Goal: Task Accomplishment & Management: Complete application form

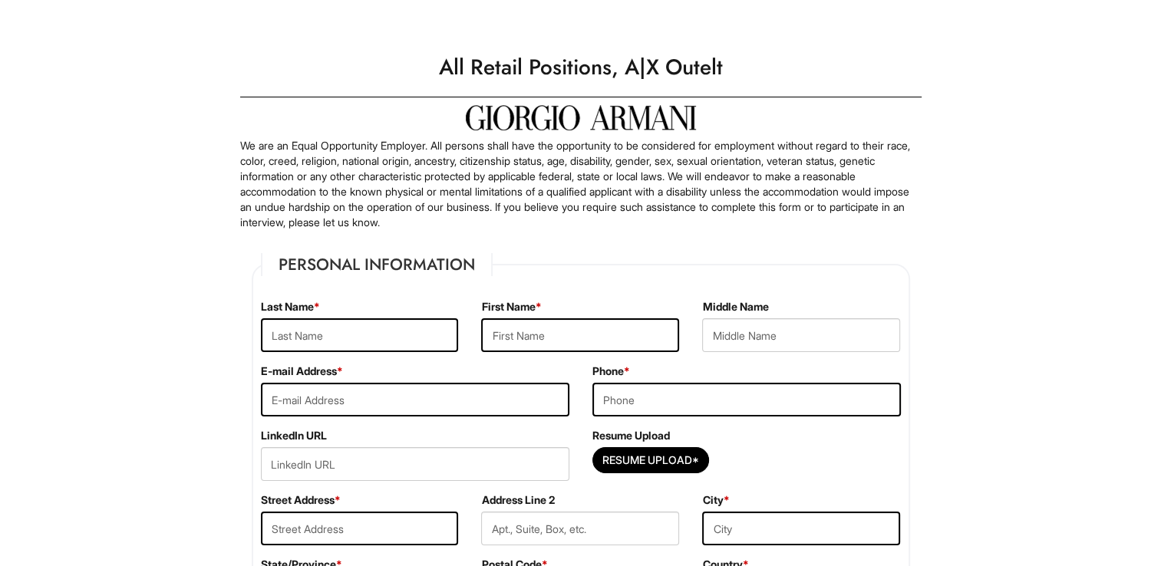
scroll to position [87, 0]
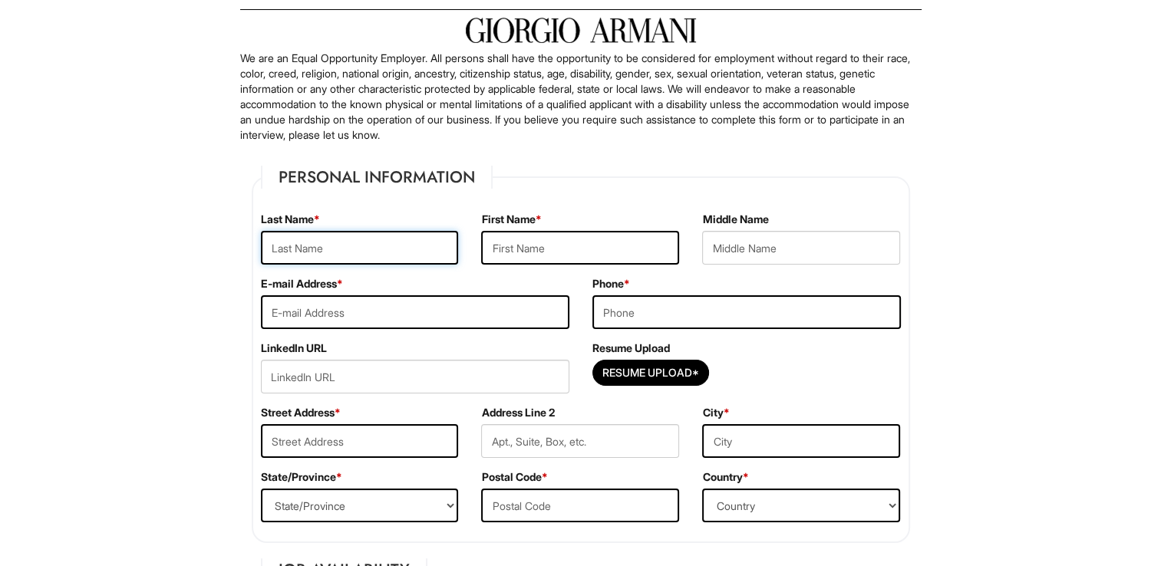
click at [334, 252] on input "text" at bounding box center [360, 248] width 198 height 34
type input "[PERSON_NAME]"
click at [521, 251] on input "text" at bounding box center [580, 248] width 198 height 34
type input "[PERSON_NAME]"
click at [393, 249] on input "[PERSON_NAME]" at bounding box center [360, 248] width 198 height 34
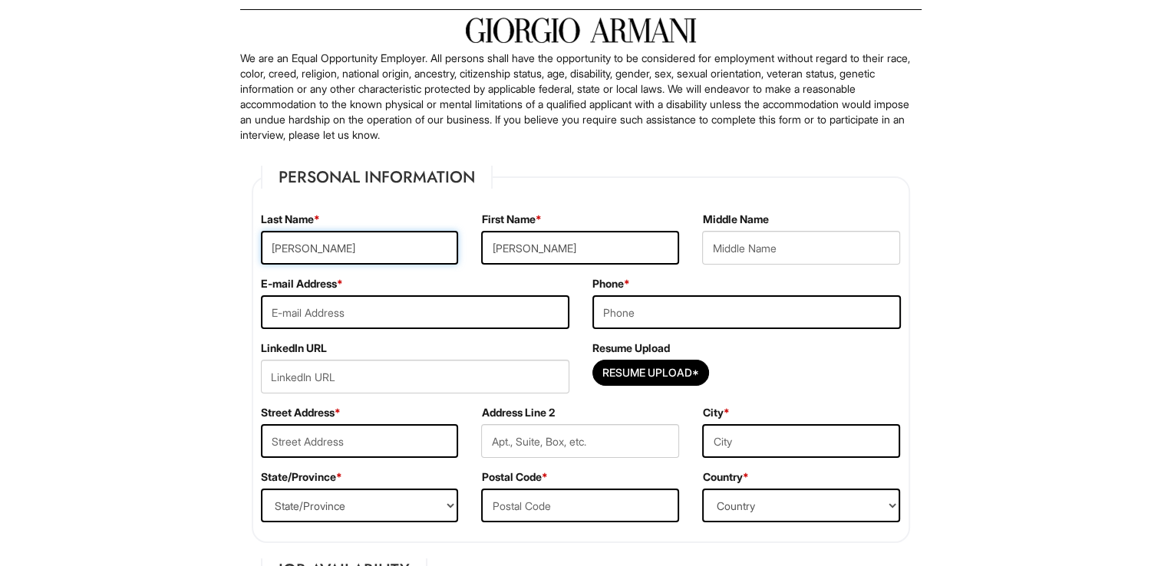
click at [393, 249] on input "[PERSON_NAME]" at bounding box center [360, 248] width 198 height 34
type input "Pattichides"
click at [305, 318] on input "email" at bounding box center [415, 312] width 308 height 34
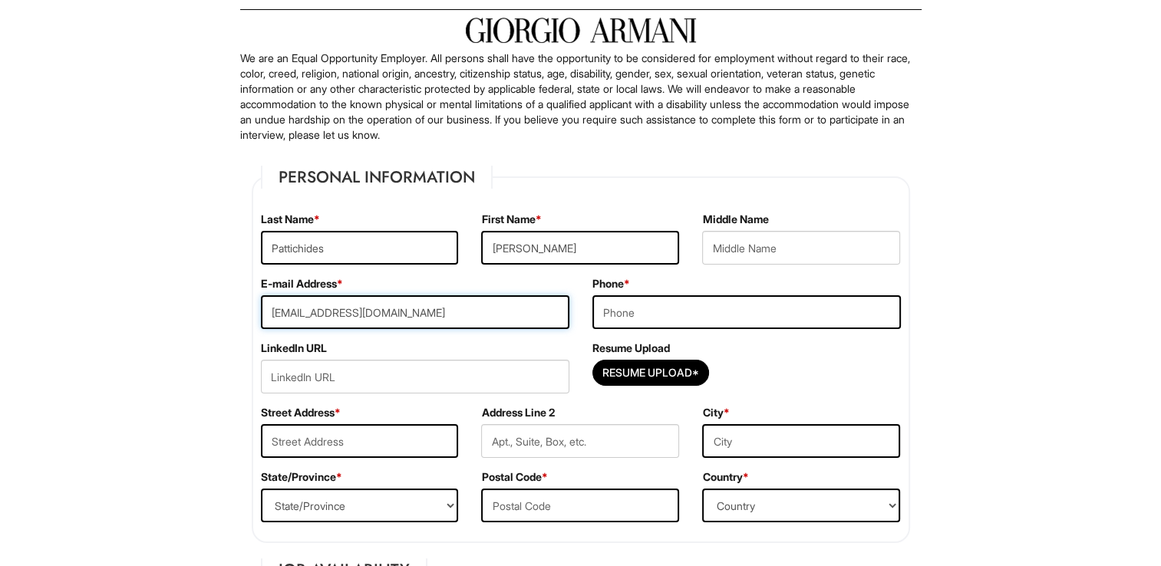
type input "[EMAIL_ADDRESS][DOMAIN_NAME]"
click at [647, 311] on input "tel" at bounding box center [746, 312] width 308 height 34
type input "7043187342"
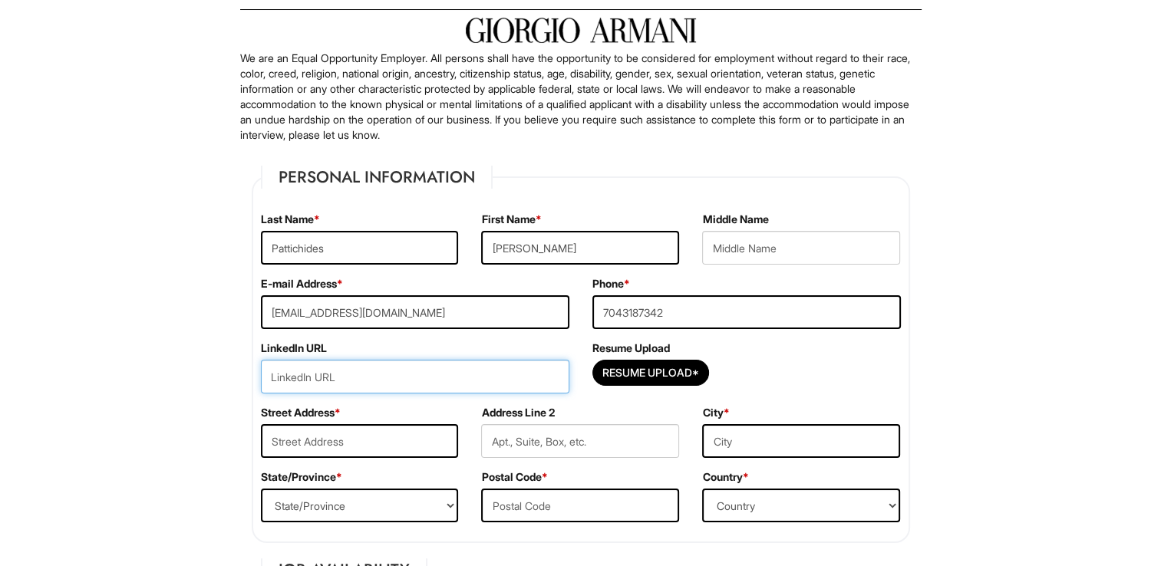
click at [437, 384] on input "url" at bounding box center [415, 377] width 308 height 34
paste input "[URL][DOMAIN_NAME][PERSON_NAME]"
type input "[URL][DOMAIN_NAME][PERSON_NAME]"
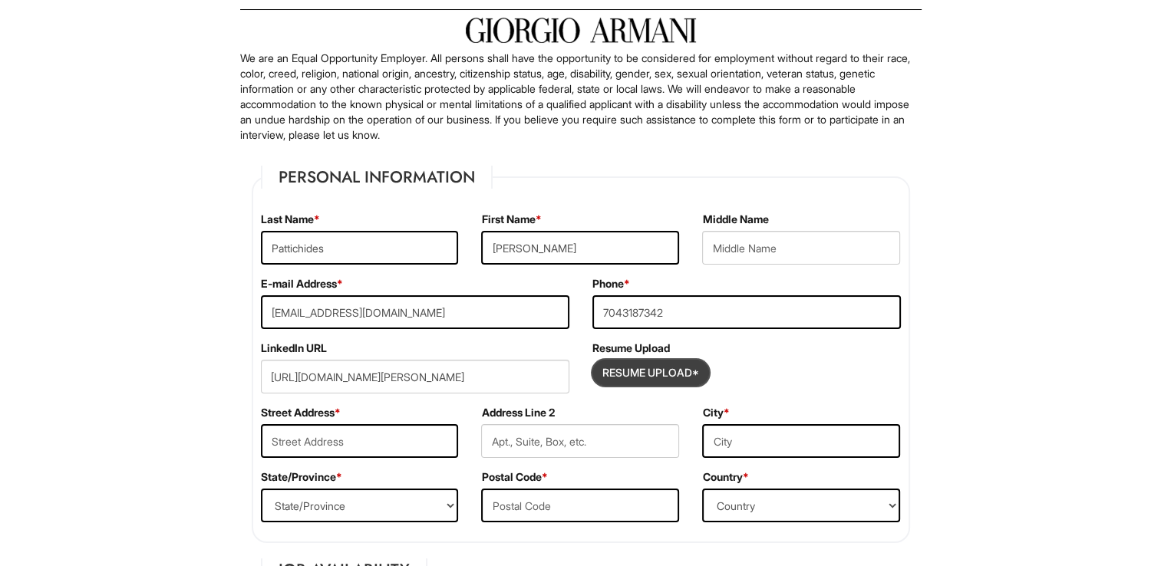
click at [651, 377] on input "Resume Upload*" at bounding box center [650, 373] width 115 height 25
type input "C:\fakepath\[PERSON_NAME] resume 2025 .pdf"
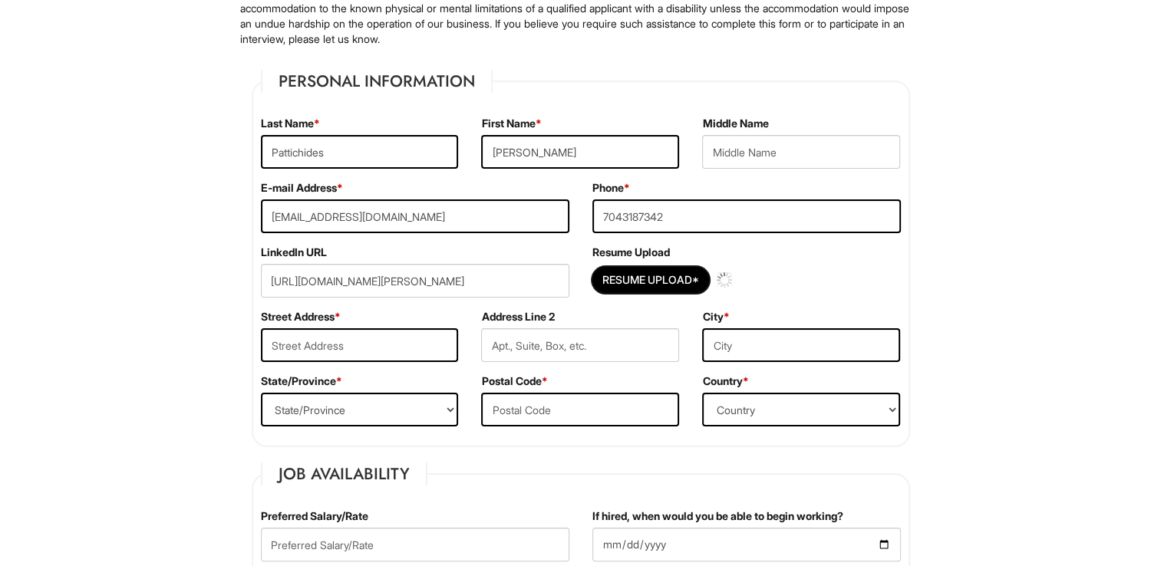
scroll to position [186, 0]
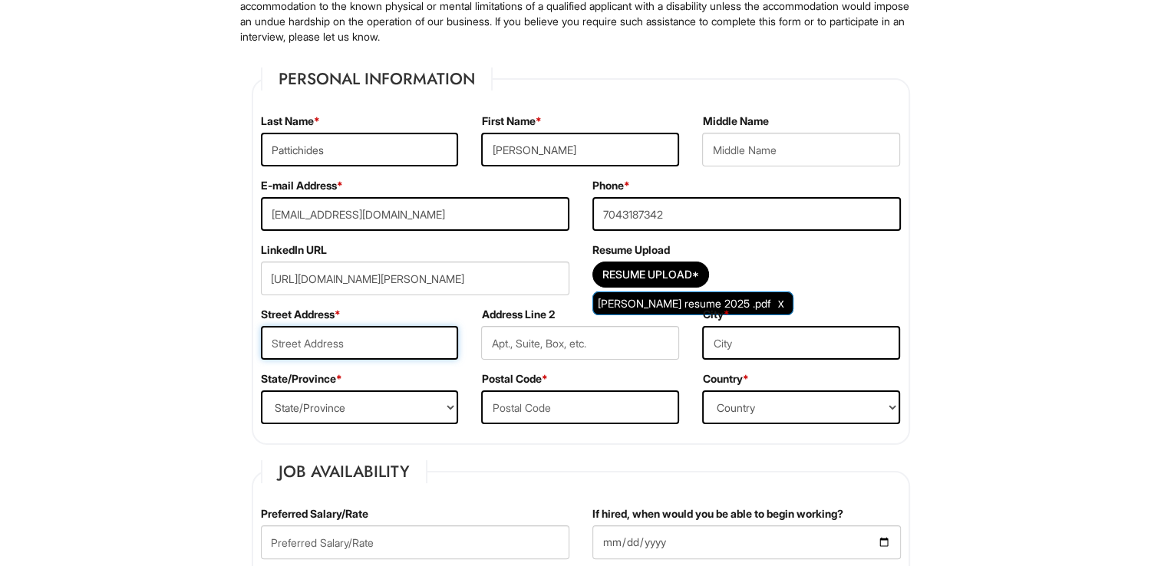
click at [413, 342] on input "text" at bounding box center [360, 343] width 198 height 34
type input "[STREET_ADDRESS][PERSON_NAME]"
type input "[GEOGRAPHIC_DATA]"
type input "80202"
select select "[GEOGRAPHIC_DATA]"
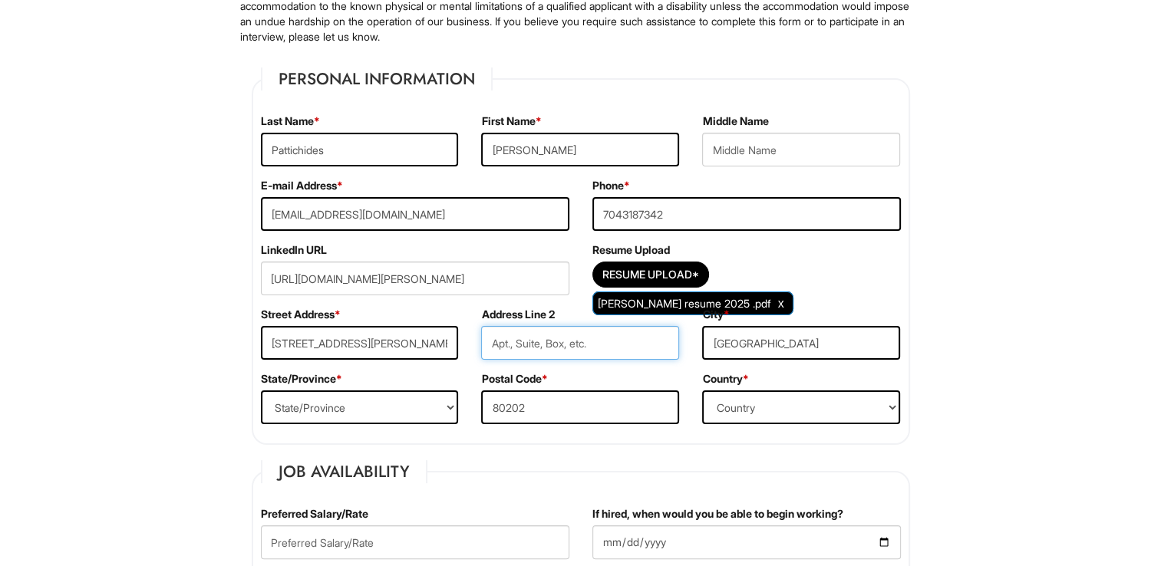
click at [554, 333] on input "text" at bounding box center [580, 343] width 198 height 34
click at [757, 351] on input "[GEOGRAPHIC_DATA]" at bounding box center [801, 343] width 198 height 34
click at [380, 402] on select "State/Province [US_STATE] [US_STATE] [US_STATE] [US_STATE] [US_STATE] [US_STATE…" at bounding box center [360, 407] width 198 height 34
select select "CO"
click at [261, 390] on select "State/Province [US_STATE] [US_STATE] [US_STATE] [US_STATE] [US_STATE] [US_STATE…" at bounding box center [360, 407] width 198 height 34
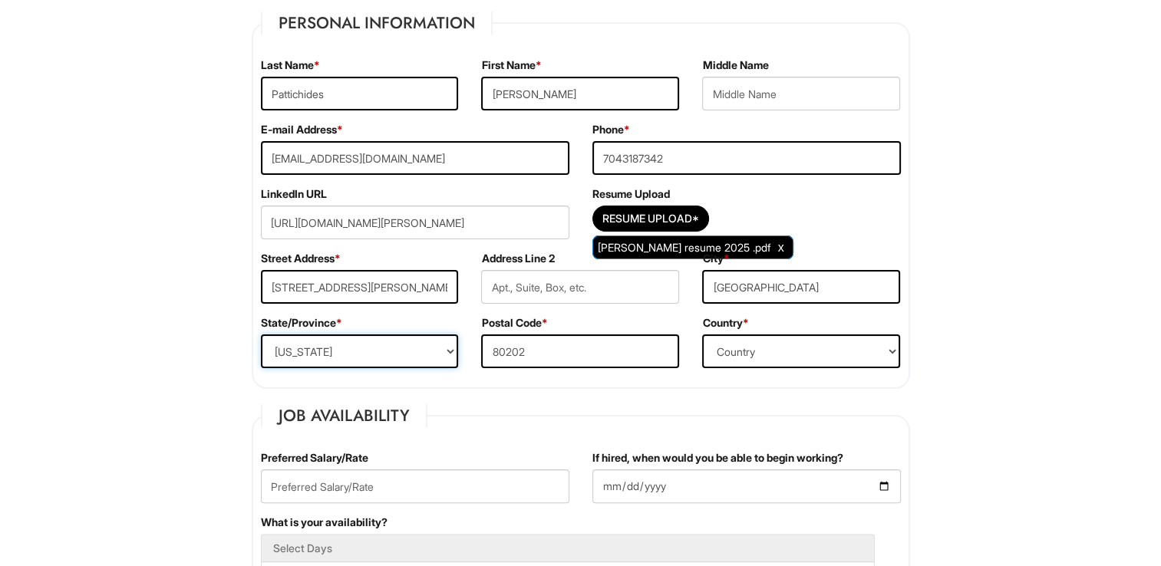
scroll to position [250, 0]
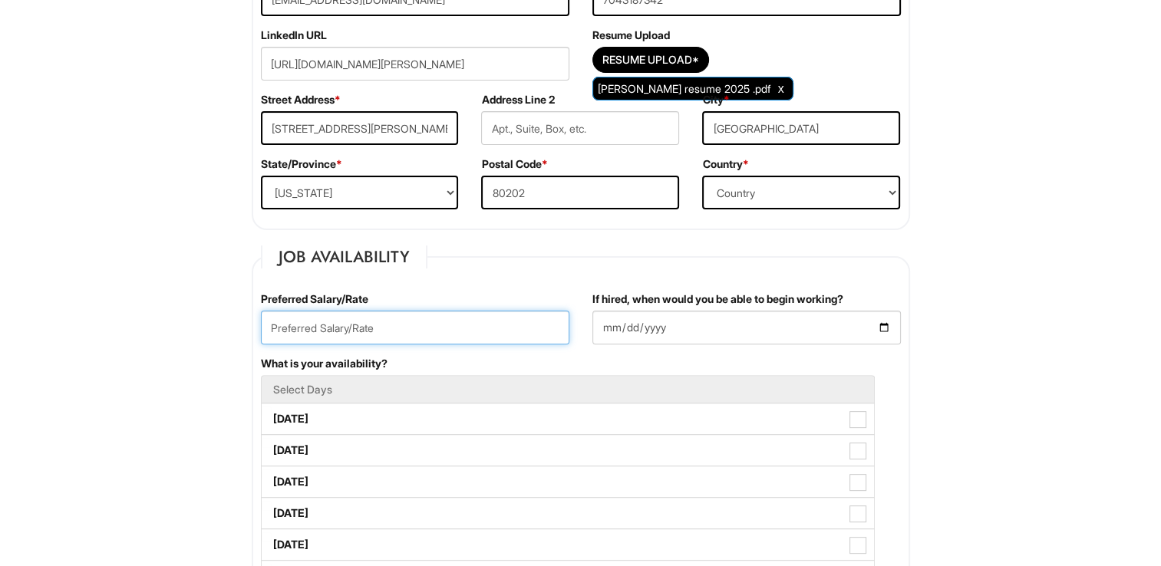
click at [334, 327] on input "text" at bounding box center [415, 328] width 308 height 34
type input "20.00"
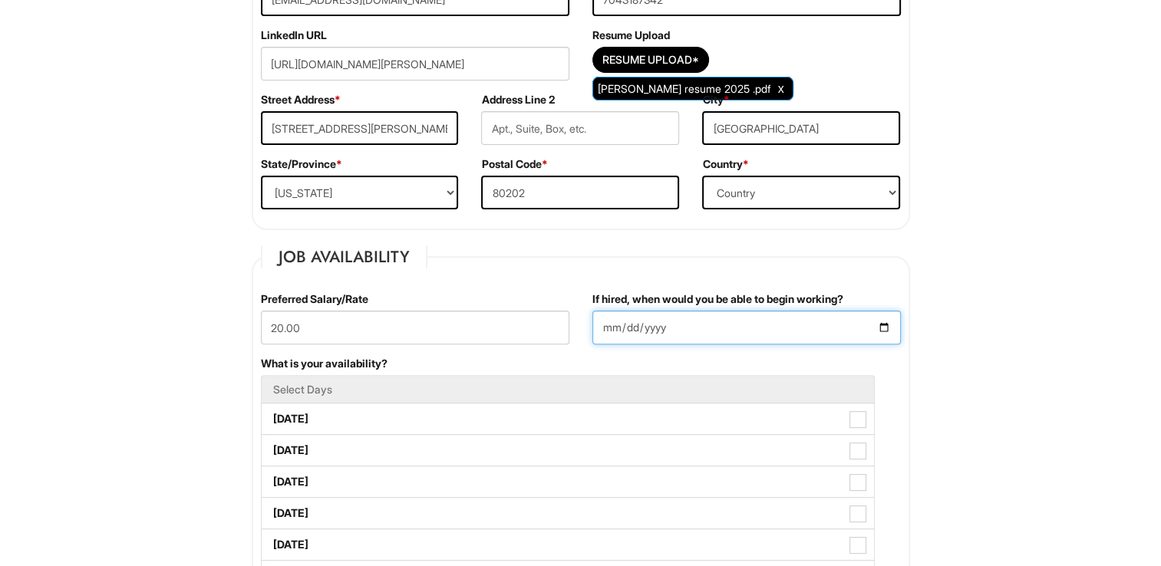
click at [878, 321] on input "If hired, when would you be able to begin working?" at bounding box center [746, 328] width 308 height 34
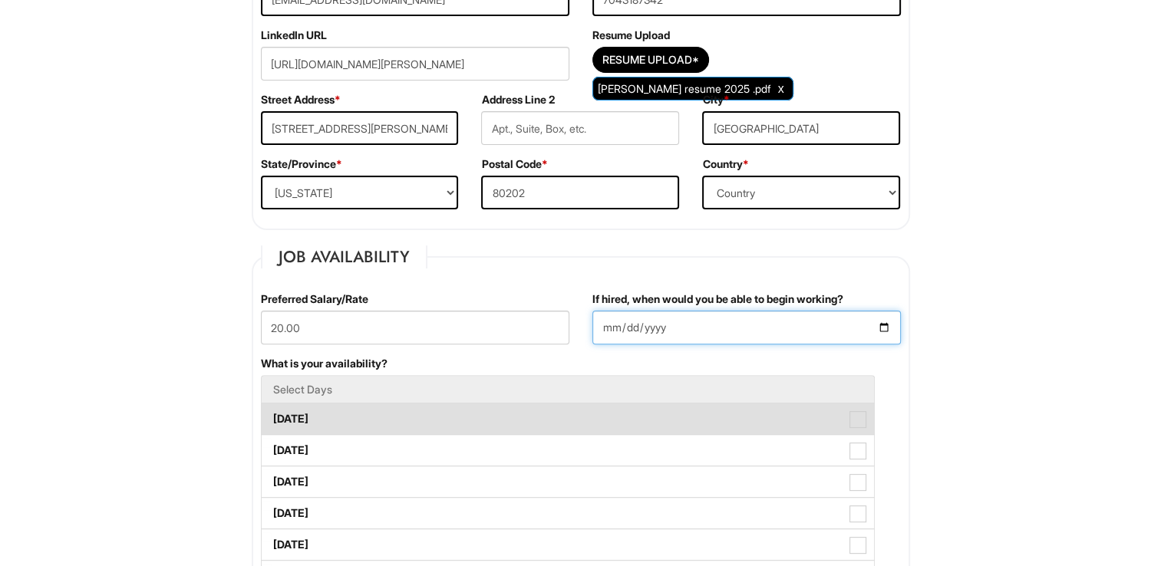
type input "[DATE]"
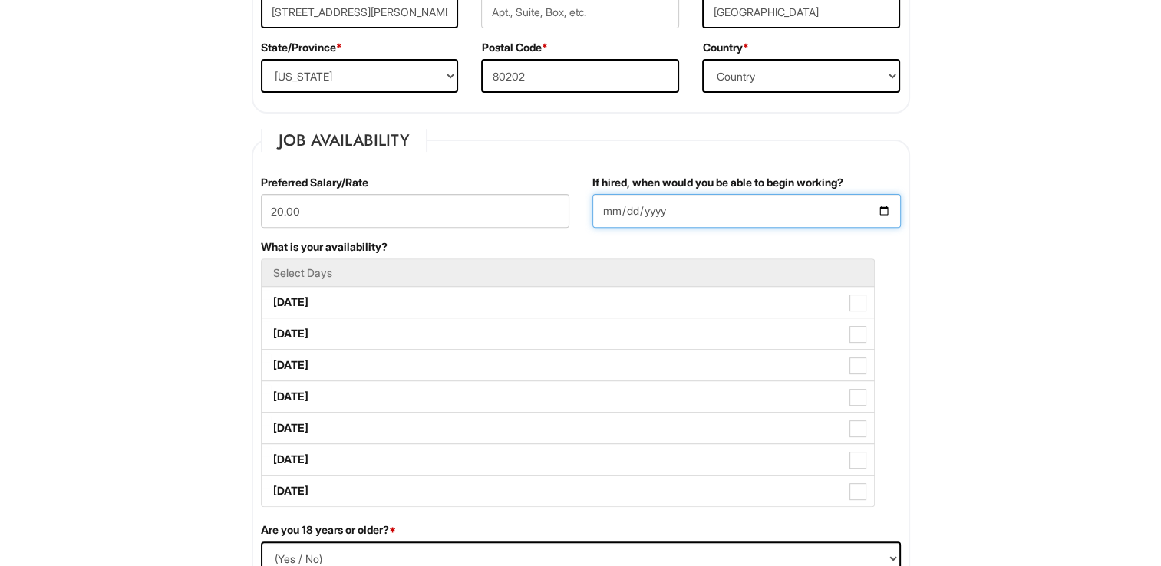
scroll to position [558, 0]
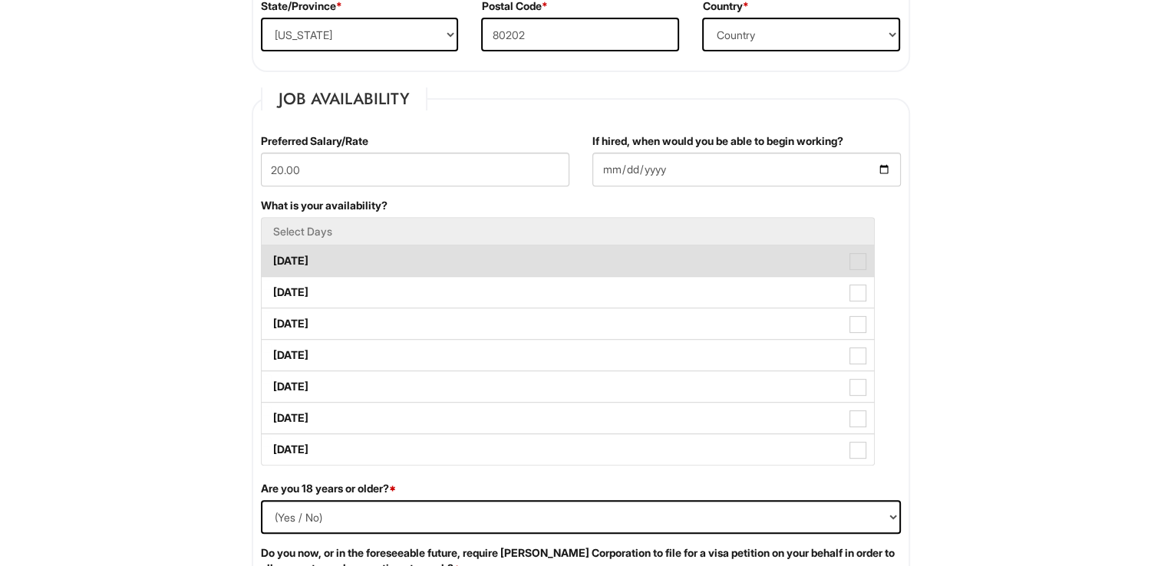
click at [704, 257] on label "[DATE]" at bounding box center [568, 260] width 612 height 31
click at [272, 257] on Available_Monday "[DATE]" at bounding box center [267, 254] width 10 height 10
checkbox Available_Monday "true"
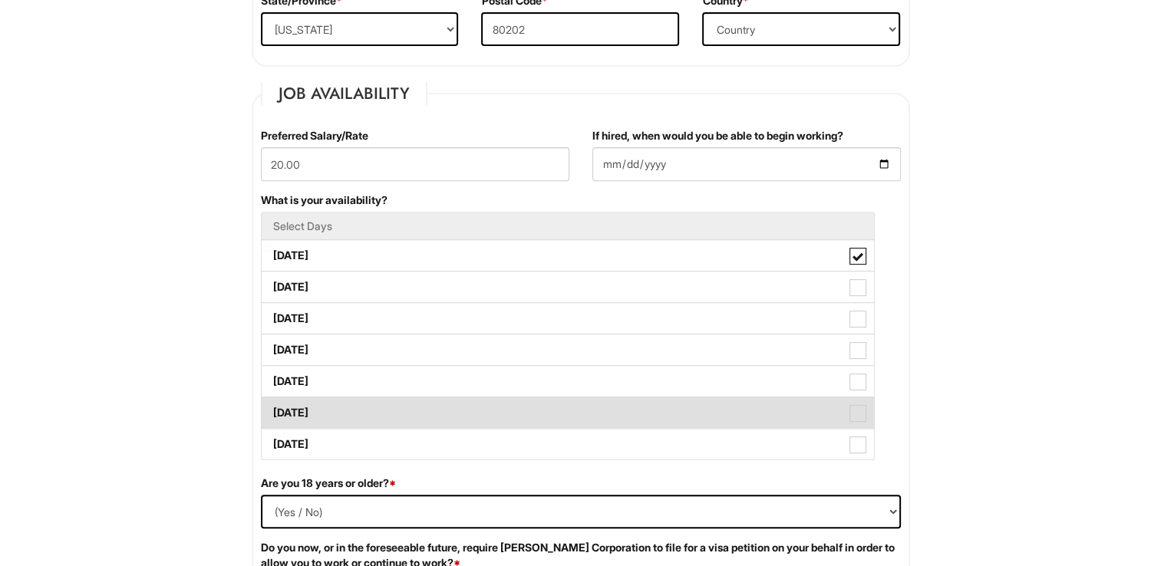
scroll to position [562, 0]
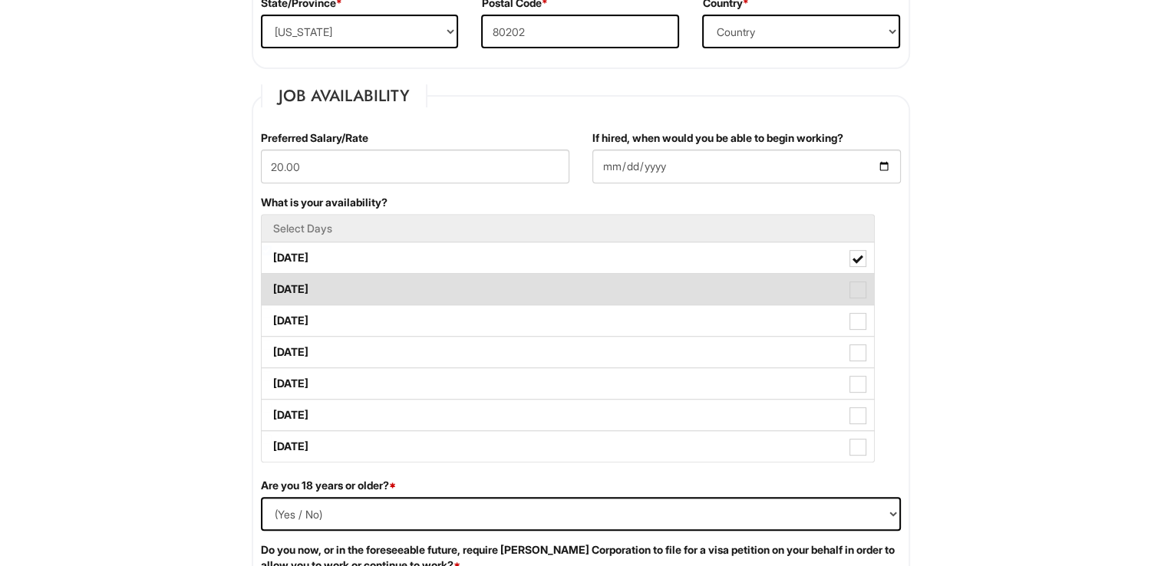
click at [494, 285] on label "[DATE]" at bounding box center [568, 289] width 612 height 31
click at [272, 285] on Available_Tuesday "[DATE]" at bounding box center [267, 282] width 10 height 10
click at [494, 285] on label "[DATE]" at bounding box center [568, 289] width 612 height 31
click at [272, 285] on Available_Tuesday "[DATE]" at bounding box center [267, 282] width 10 height 10
checkbox Available_Tuesday "false"
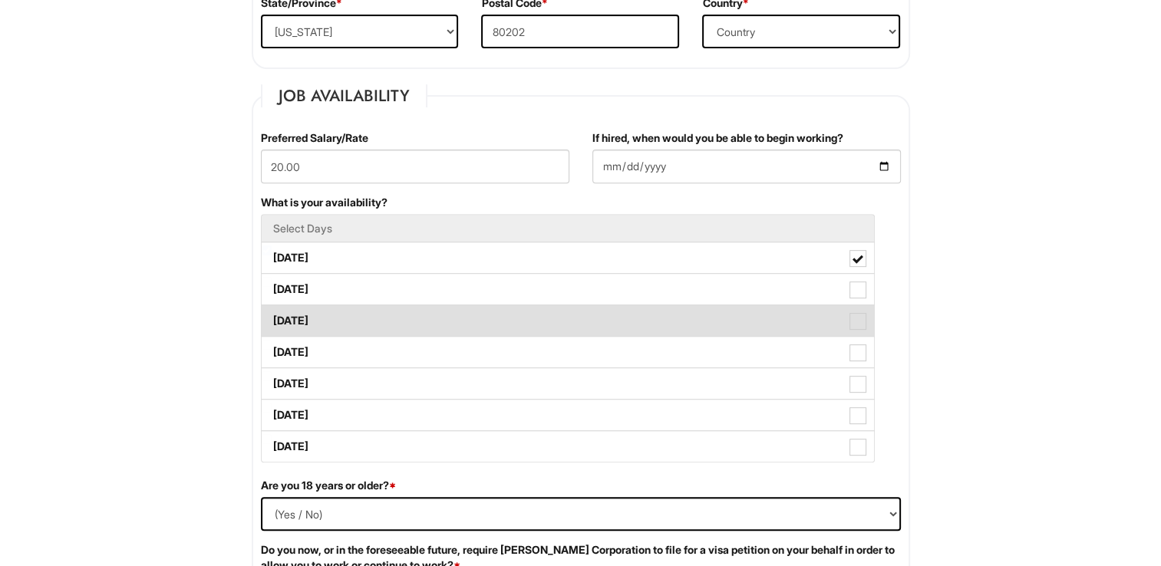
click at [475, 328] on label "[DATE]" at bounding box center [568, 320] width 612 height 31
click at [272, 318] on Available_Wednesday "[DATE]" at bounding box center [267, 313] width 10 height 10
checkbox Available_Wednesday "true"
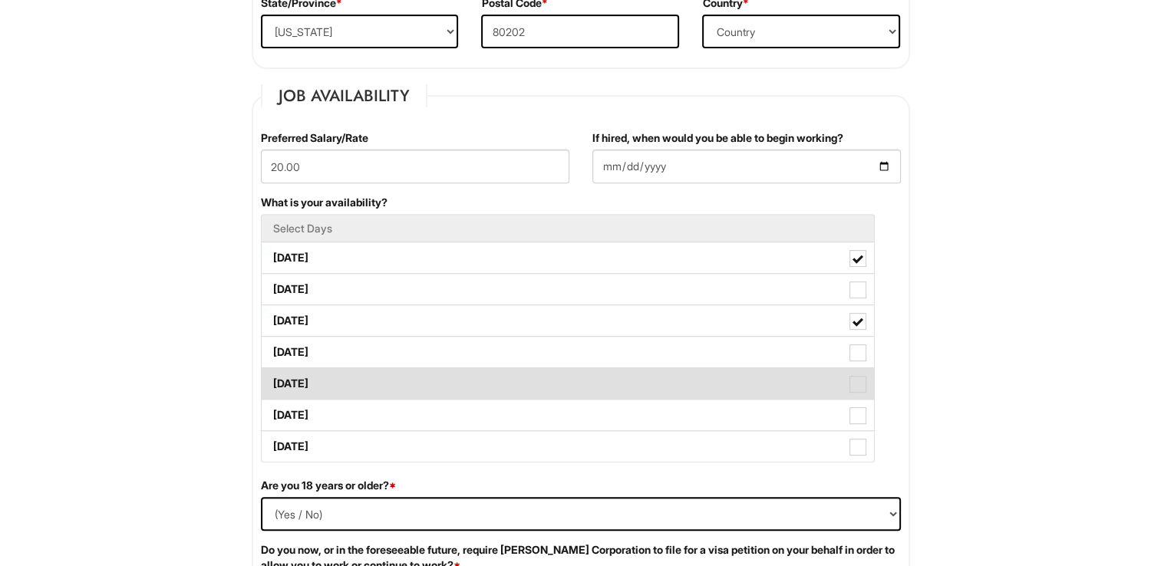
click at [381, 382] on label "[DATE]" at bounding box center [568, 383] width 612 height 31
click at [272, 381] on Available_Friday "[DATE]" at bounding box center [267, 376] width 10 height 10
checkbox Available_Friday "true"
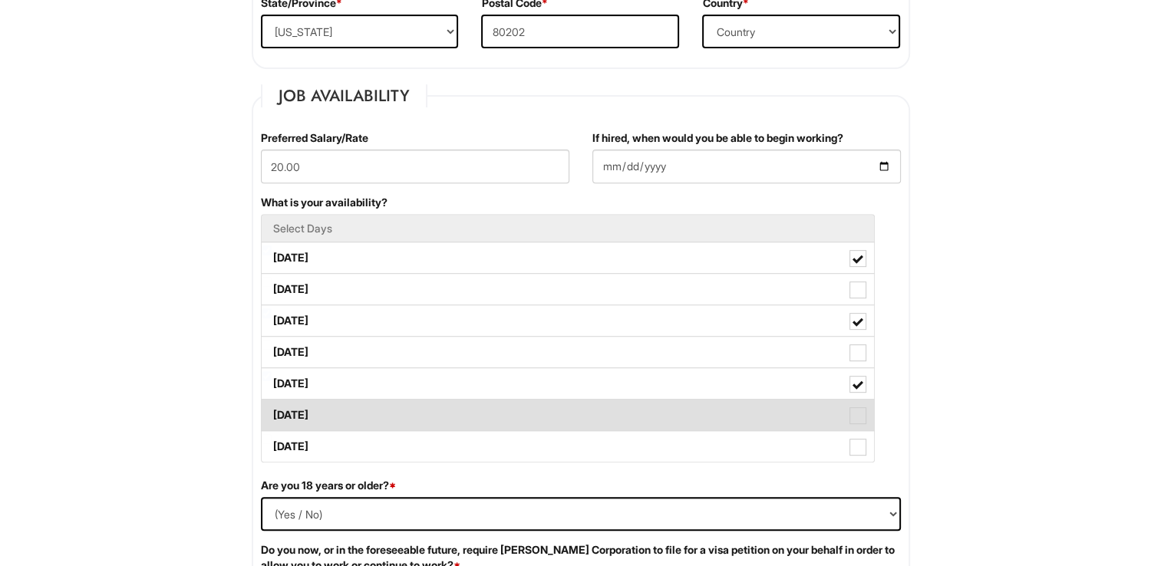
click at [375, 410] on label "[DATE]" at bounding box center [568, 415] width 612 height 31
click at [272, 410] on Available_Saturday "[DATE]" at bounding box center [267, 408] width 10 height 10
checkbox Available_Saturday "true"
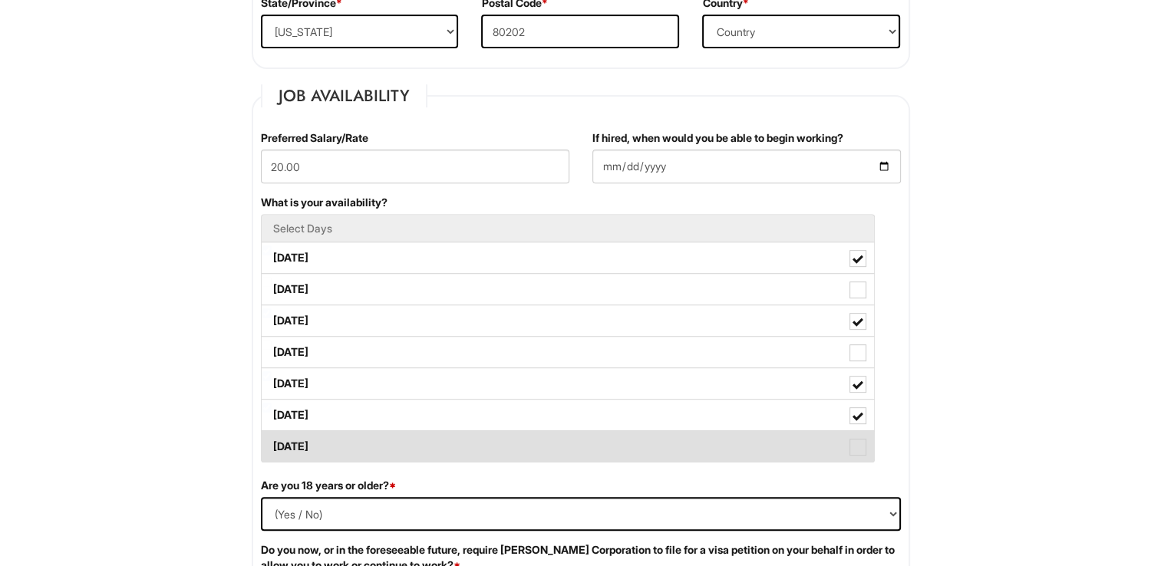
click at [365, 446] on label "[DATE]" at bounding box center [568, 446] width 612 height 31
click at [272, 444] on Available_Sunday "[DATE]" at bounding box center [267, 439] width 10 height 10
checkbox Available_Sunday "true"
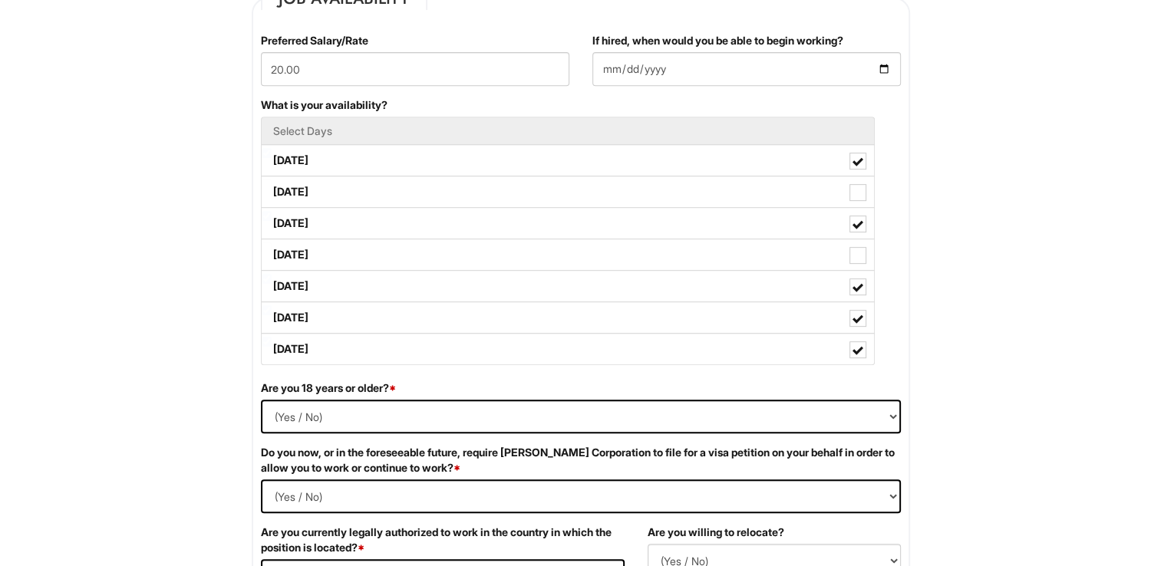
scroll to position [666, 0]
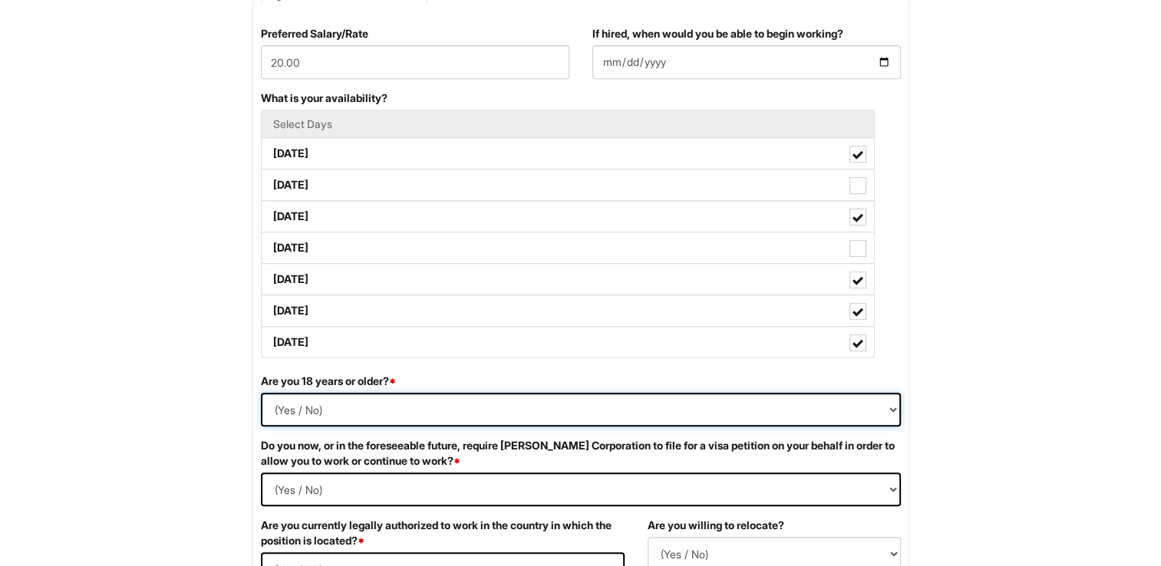
click at [482, 415] on select "(Yes / No) Yes No" at bounding box center [581, 410] width 640 height 34
select select "Yes"
click at [261, 393] on select "(Yes / No) Yes No" at bounding box center [581, 410] width 640 height 34
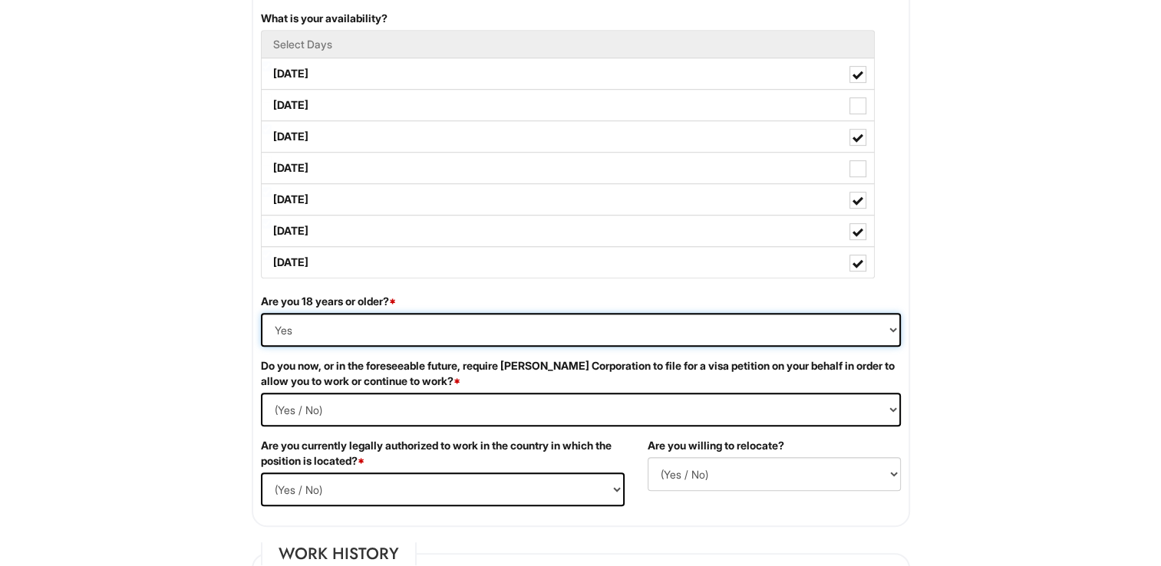
scroll to position [779, 0]
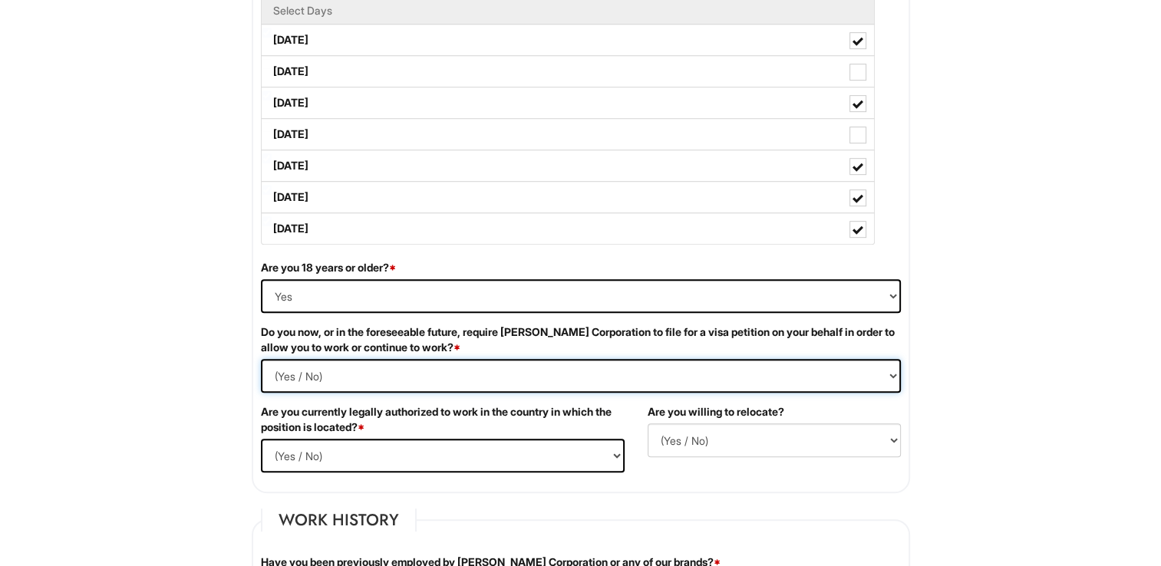
click at [413, 364] on Required "(Yes / No) Yes No" at bounding box center [581, 376] width 640 height 34
select Required "No"
click at [261, 359] on Required "(Yes / No) Yes No" at bounding box center [581, 376] width 640 height 34
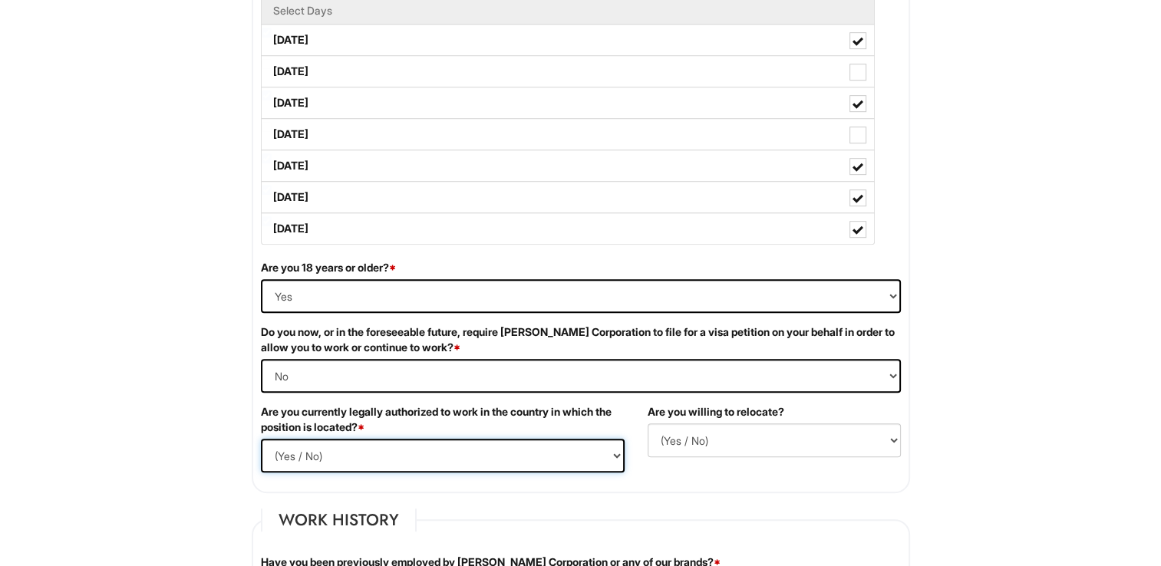
click at [381, 443] on select "(Yes / No) Yes No" at bounding box center [443, 456] width 364 height 34
select select "Yes"
click at [261, 439] on select "(Yes / No) Yes No" at bounding box center [443, 456] width 364 height 34
click at [682, 432] on select "(Yes / No) No Yes" at bounding box center [773, 440] width 253 height 34
select select "N"
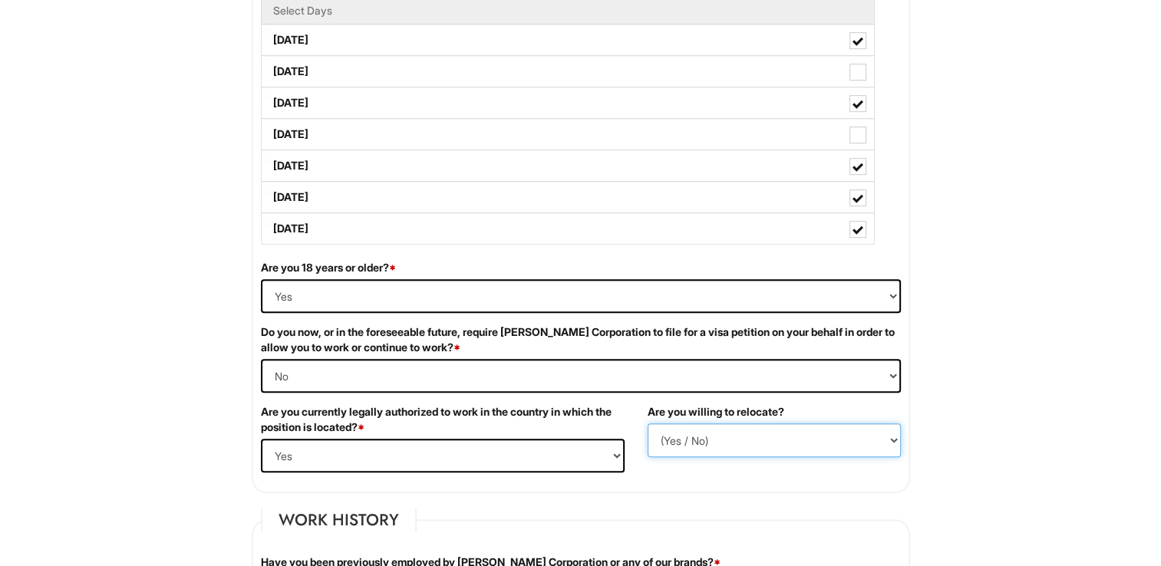
click at [647, 423] on select "(Yes / No) No Yes" at bounding box center [773, 440] width 253 height 34
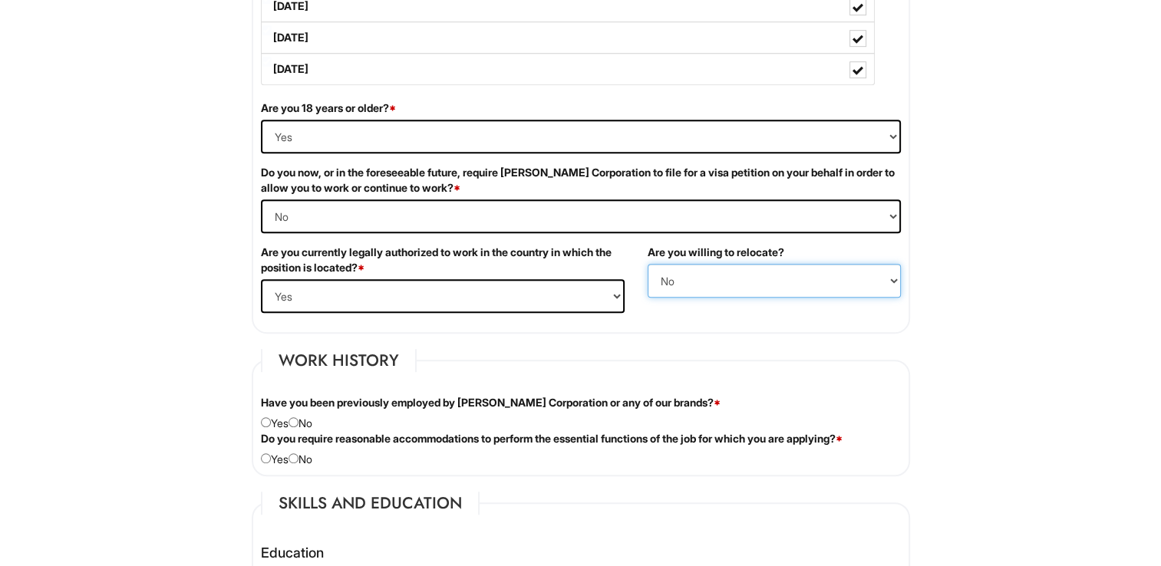
scroll to position [941, 0]
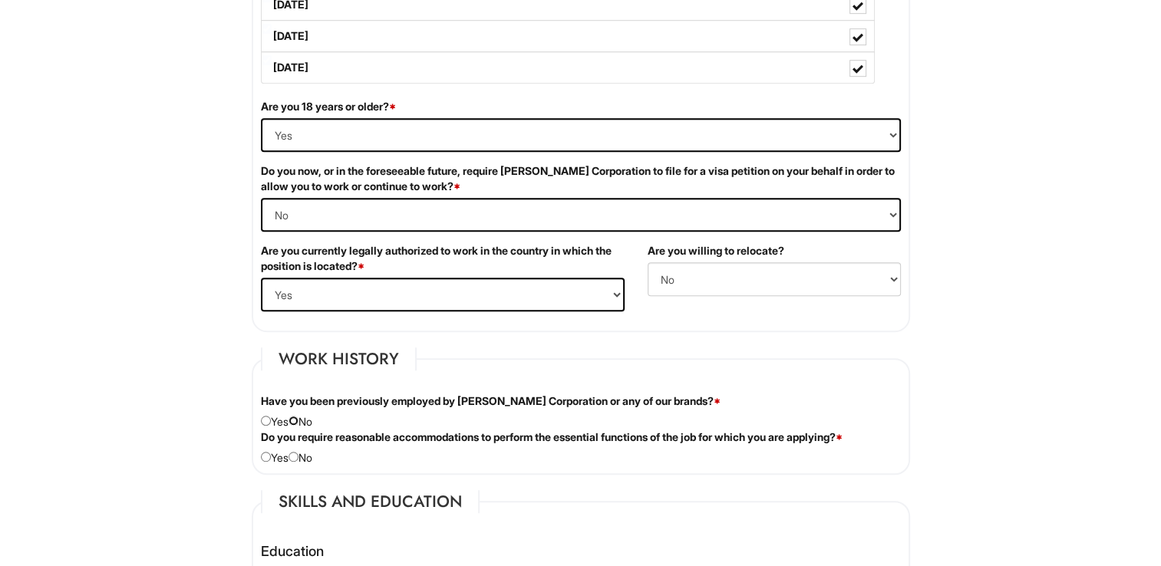
click at [296, 417] on input "radio" at bounding box center [293, 421] width 10 height 10
radio input "true"
click at [261, 452] on input "radio" at bounding box center [266, 457] width 10 height 10
radio input "true"
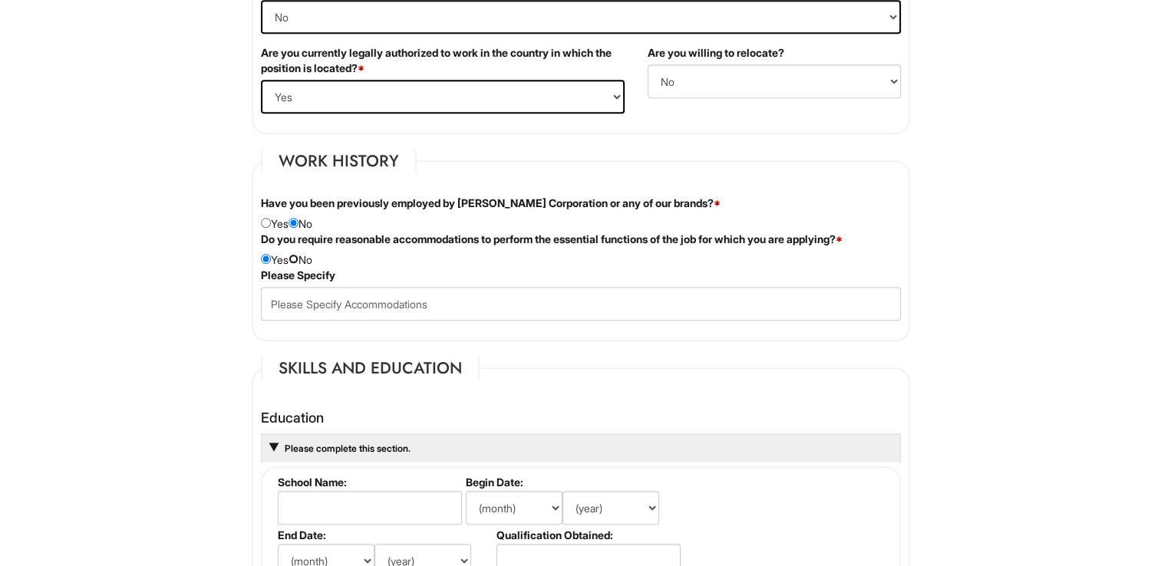
click at [298, 255] on input "radio" at bounding box center [293, 259] width 10 height 10
radio input "true"
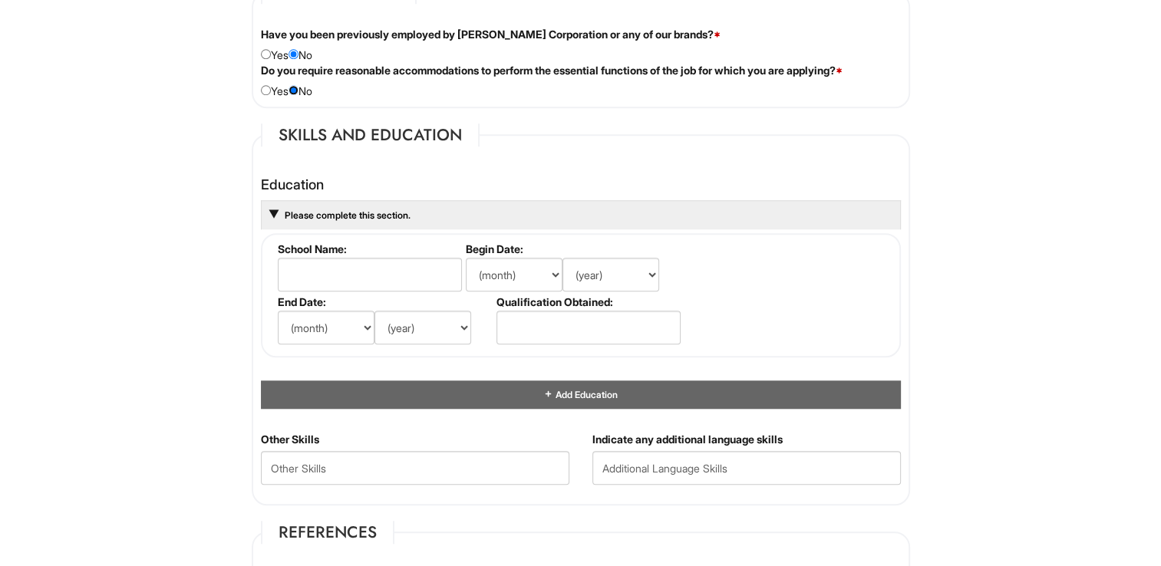
scroll to position [1318, 0]
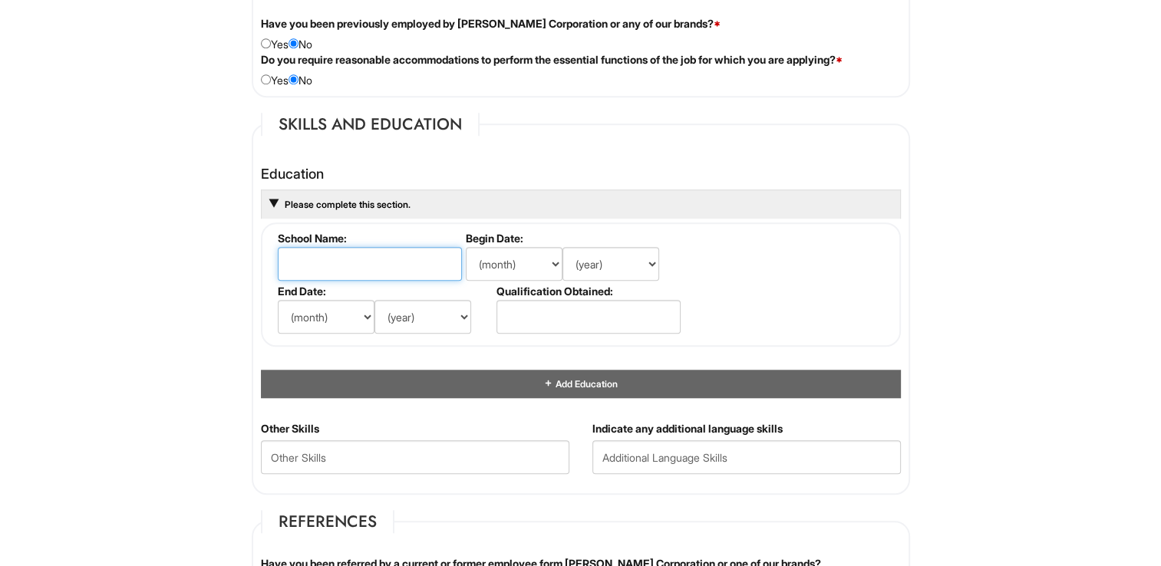
click at [357, 262] on input "text" at bounding box center [370, 264] width 184 height 34
type input "CU [GEOGRAPHIC_DATA]"
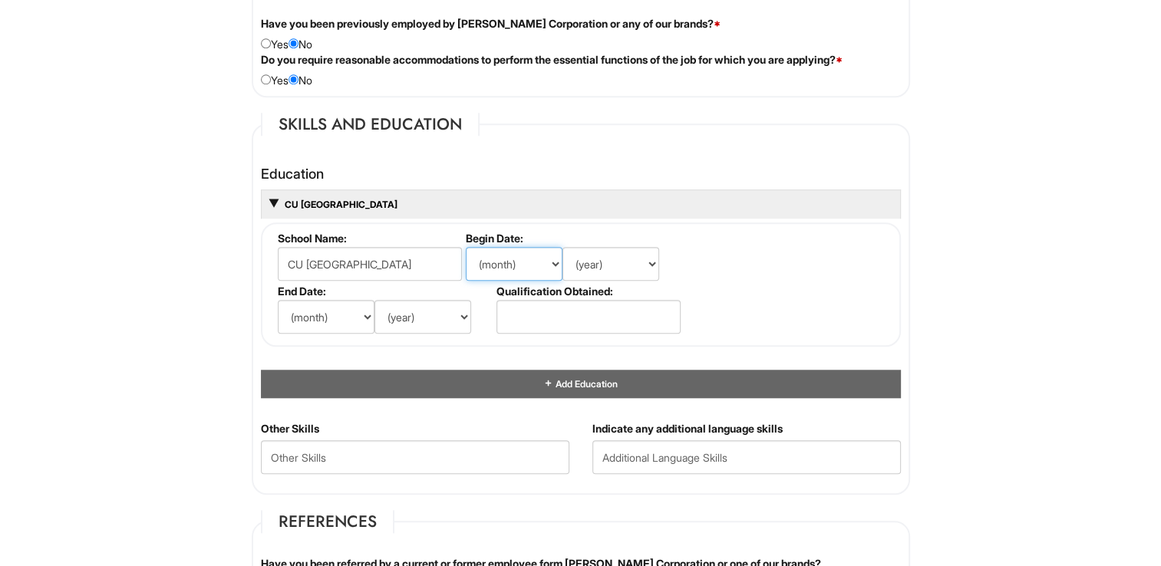
click at [506, 272] on select "(month) Jan Feb Mar Apr May Jun [DATE] Aug Sep Oct Nov Dec" at bounding box center [514, 264] width 97 height 34
select select "8"
click at [466, 247] on select "(month) Jan Feb Mar Apr May Jun [DATE] Aug Sep Oct Nov Dec" at bounding box center [514, 264] width 97 height 34
click at [611, 255] on select "(year) 2029 2028 2027 2026 2025 2024 2023 2022 2021 2020 2019 2018 2017 2016 20…" at bounding box center [610, 264] width 97 height 34
select select "2025"
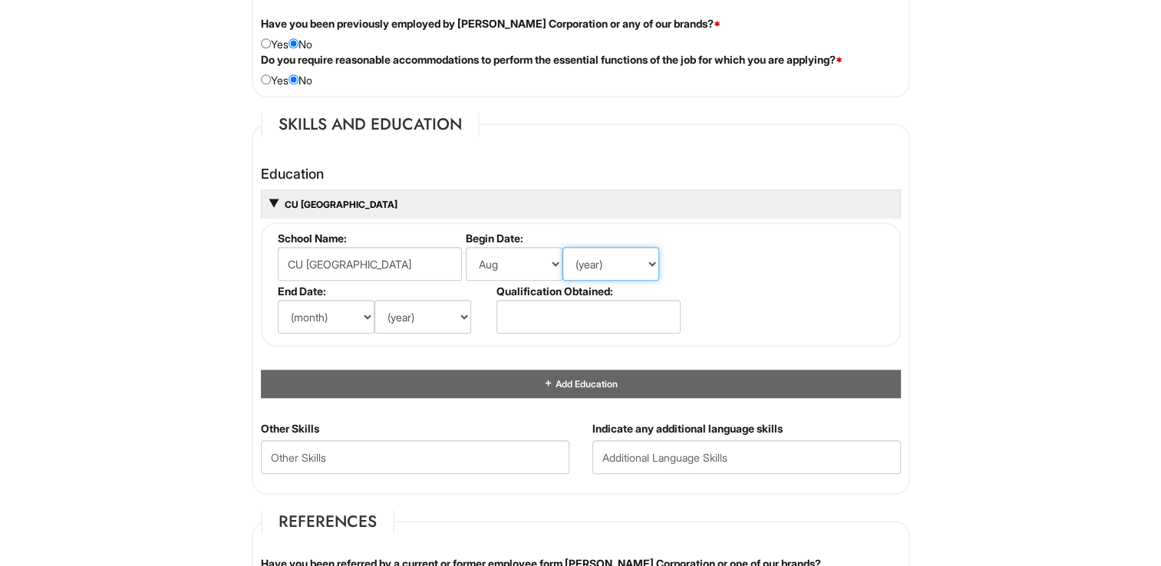
click at [562, 247] on select "(year) 2029 2028 2027 2026 2025 2024 2023 2022 2021 2020 2019 2018 2017 2016 20…" at bounding box center [610, 264] width 97 height 34
click at [353, 311] on select "(month) Jan Feb Mar Apr May Jun [DATE] Aug Sep Oct Nov Dec" at bounding box center [326, 317] width 97 height 34
select select "5"
click at [278, 300] on select "(month) Jan Feb Mar Apr May Jun [DATE] Aug Sep Oct Nov Dec" at bounding box center [326, 317] width 97 height 34
click at [415, 310] on select "(year) 2029 2028 2027 2026 2025 2024 2023 2022 2021 2020 2019 2018 2017 2016 20…" at bounding box center [422, 317] width 97 height 34
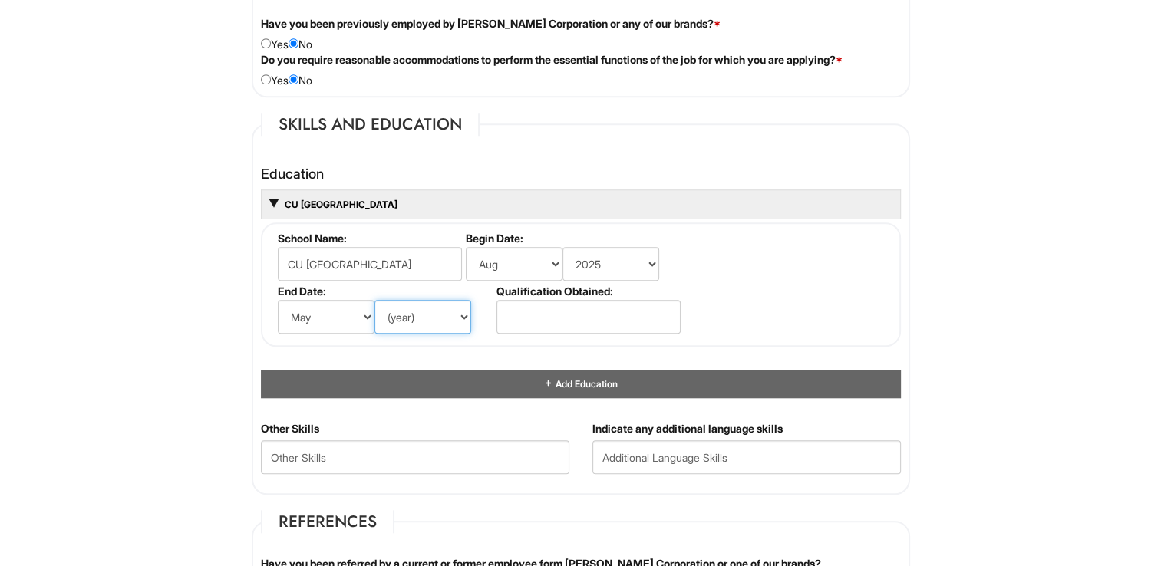
select select "2027"
click at [374, 300] on select "(year) 2029 2028 2027 2026 2025 2024 2023 2022 2021 2020 2019 2018 2017 2016 20…" at bounding box center [422, 317] width 97 height 34
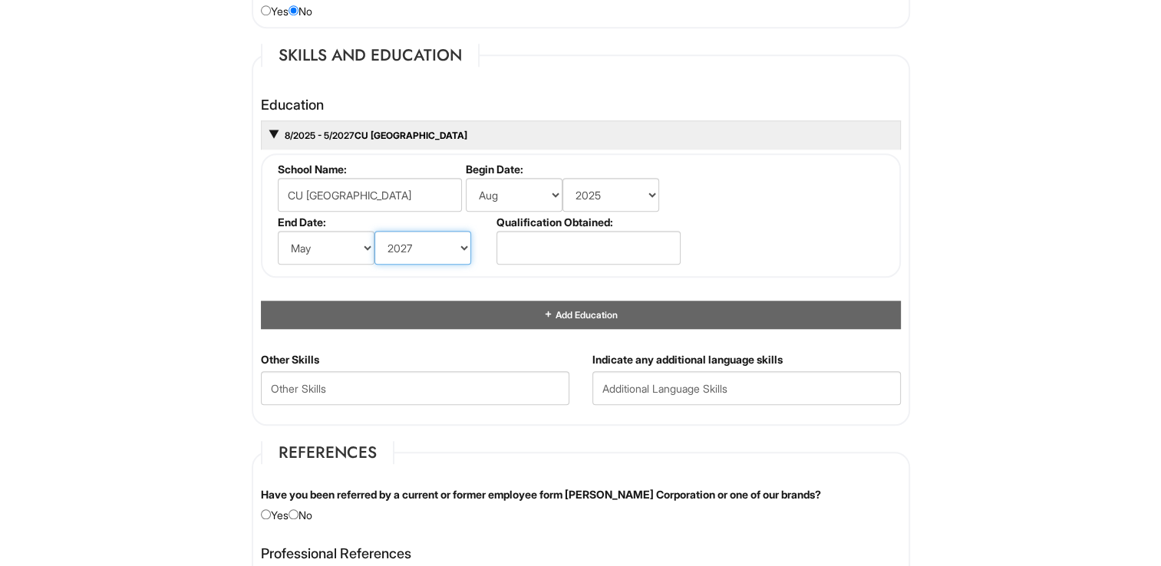
scroll to position [1389, 0]
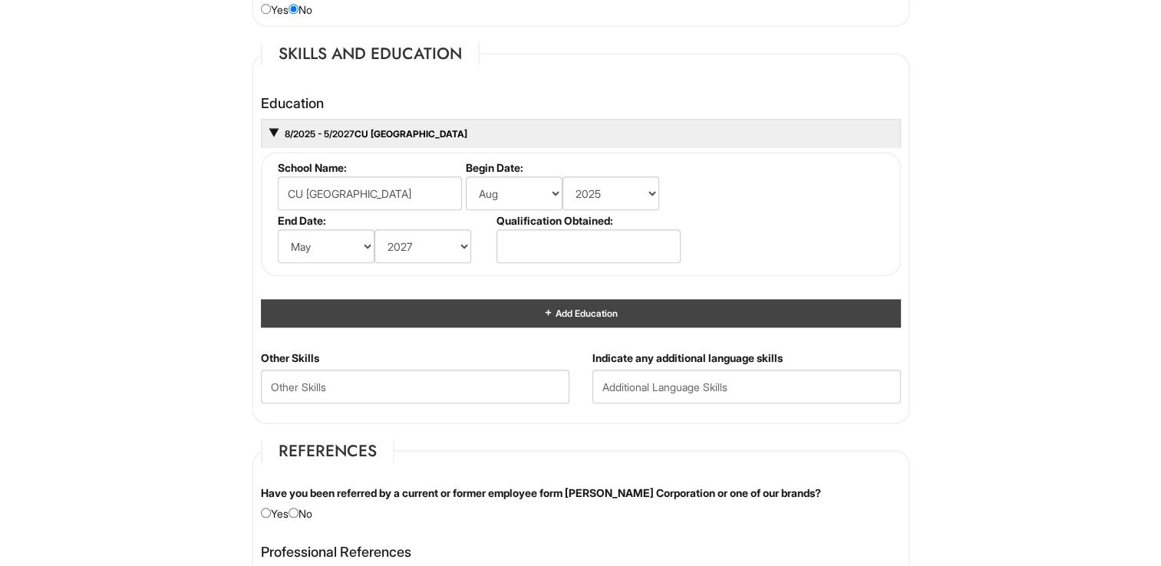
click at [538, 306] on div "Add Education" at bounding box center [581, 313] width 640 height 28
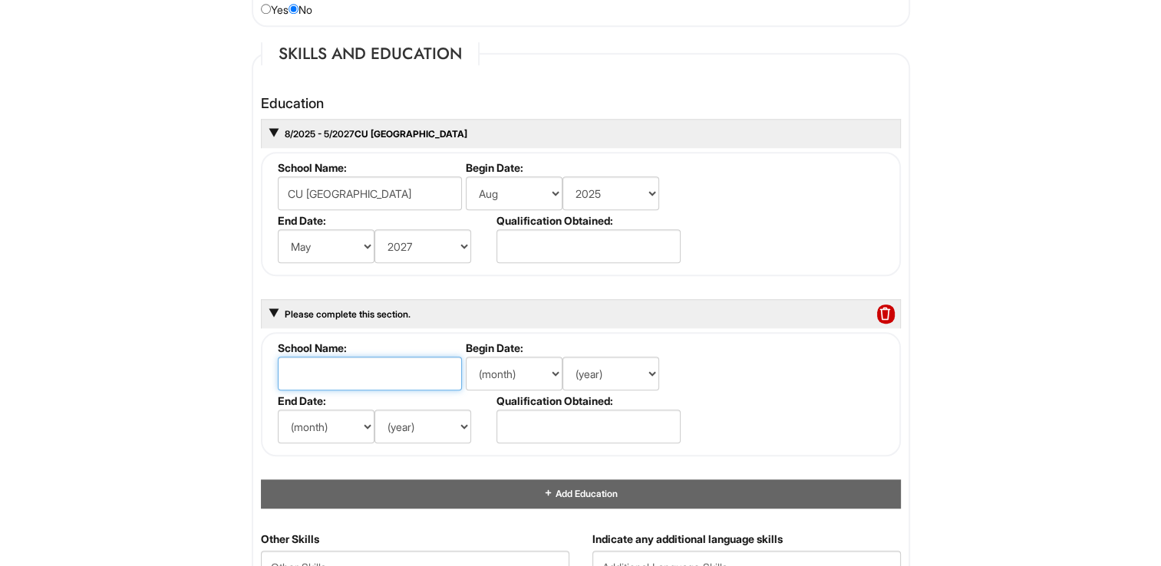
click at [379, 374] on input "text" at bounding box center [370, 374] width 184 height 34
type input "Trident tech"
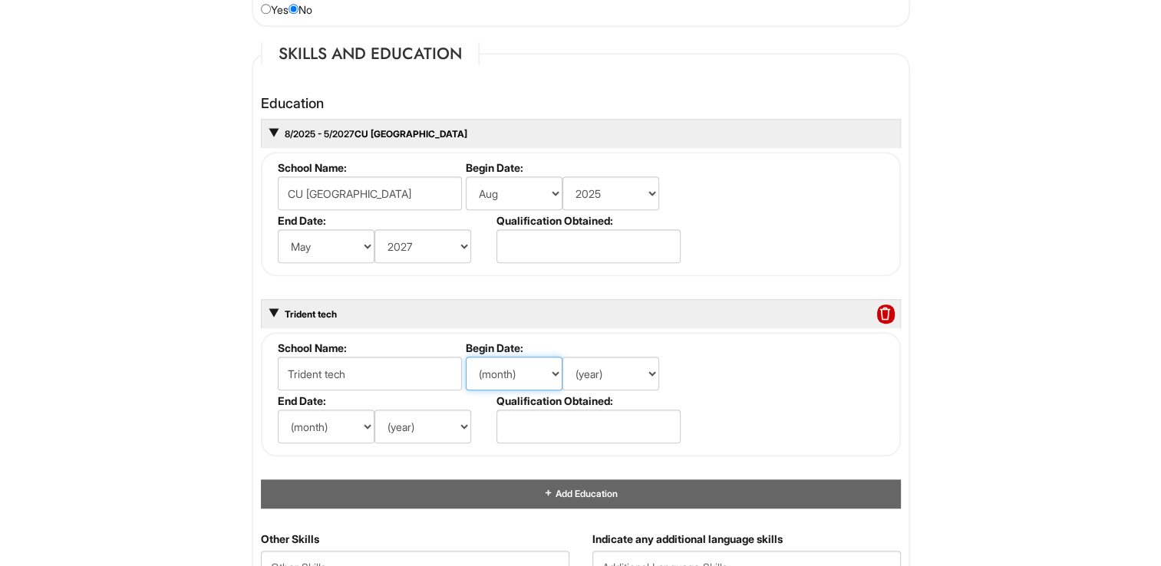
click at [525, 377] on select "(month) Jan Feb Mar Apr May Jun [DATE] Aug Sep Oct Nov Dec" at bounding box center [514, 374] width 97 height 34
select select "10"
click at [466, 357] on select "(month) Jan Feb Mar Apr May Jun [DATE] Aug Sep Oct Nov Dec" at bounding box center [514, 374] width 97 height 34
click at [588, 367] on select "(year) 2029 2028 2027 2026 2025 2024 2023 2022 2021 2020 2019 2018 2017 2016 20…" at bounding box center [610, 374] width 97 height 34
select select "2023"
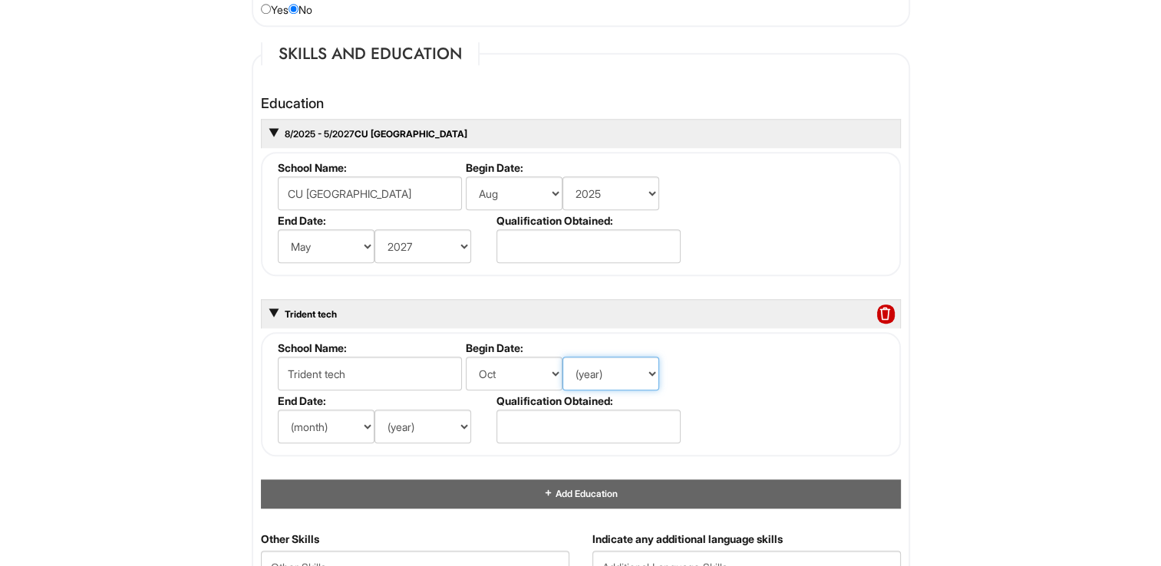
click at [562, 357] on select "(year) 2029 2028 2027 2026 2025 2024 2023 2022 2021 2020 2019 2018 2017 2016 20…" at bounding box center [610, 374] width 97 height 34
click at [333, 413] on select "(month) Jan Feb Mar Apr May Jun [DATE] Aug Sep Oct Nov Dec" at bounding box center [326, 427] width 97 height 34
select select "4"
click at [278, 410] on select "(month) Jan Feb Mar Apr May Jun [DATE] Aug Sep Oct Nov Dec" at bounding box center [326, 427] width 97 height 34
click at [446, 429] on select "(year) 2029 2028 2027 2026 2025 2024 2023 2022 2021 2020 2019 2018 2017 2016 20…" at bounding box center [422, 427] width 97 height 34
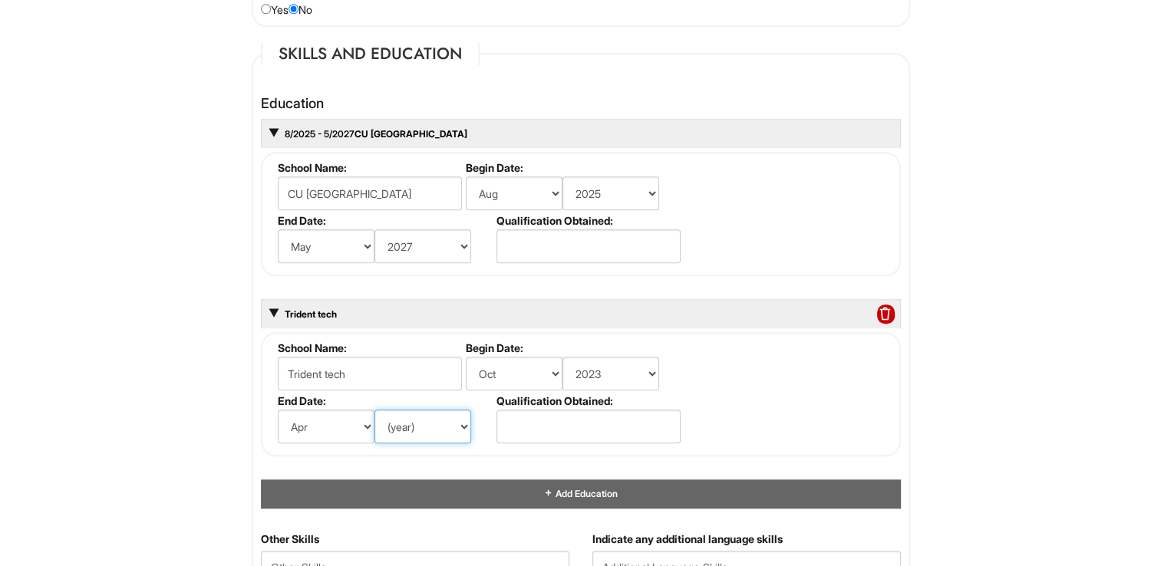
select select "2024"
click at [374, 410] on select "(year) 2029 2028 2027 2026 2025 2024 2023 2022 2021 2020 2019 2018 2017 2016 20…" at bounding box center [422, 427] width 97 height 34
click at [521, 415] on input "text" at bounding box center [588, 427] width 184 height 34
click at [712, 384] on fieldset "School Name: Trident tech Begin Date: (month) Jan Feb Mar Apr May Jun [DATE] Au…" at bounding box center [581, 394] width 640 height 124
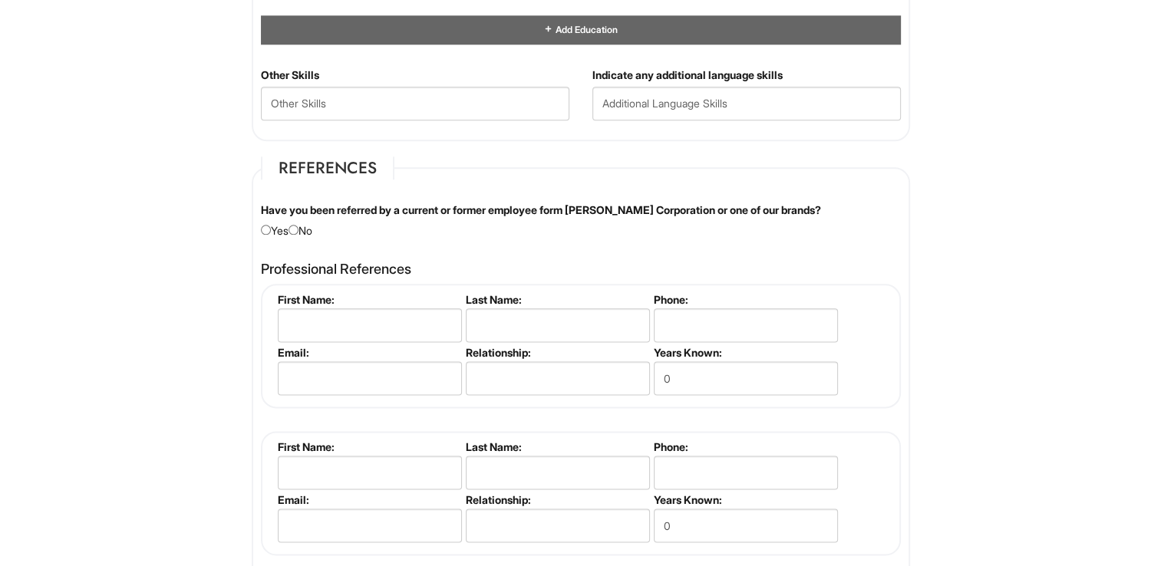
scroll to position [1853, 0]
click at [298, 224] on input "radio" at bounding box center [293, 229] width 10 height 10
radio input "true"
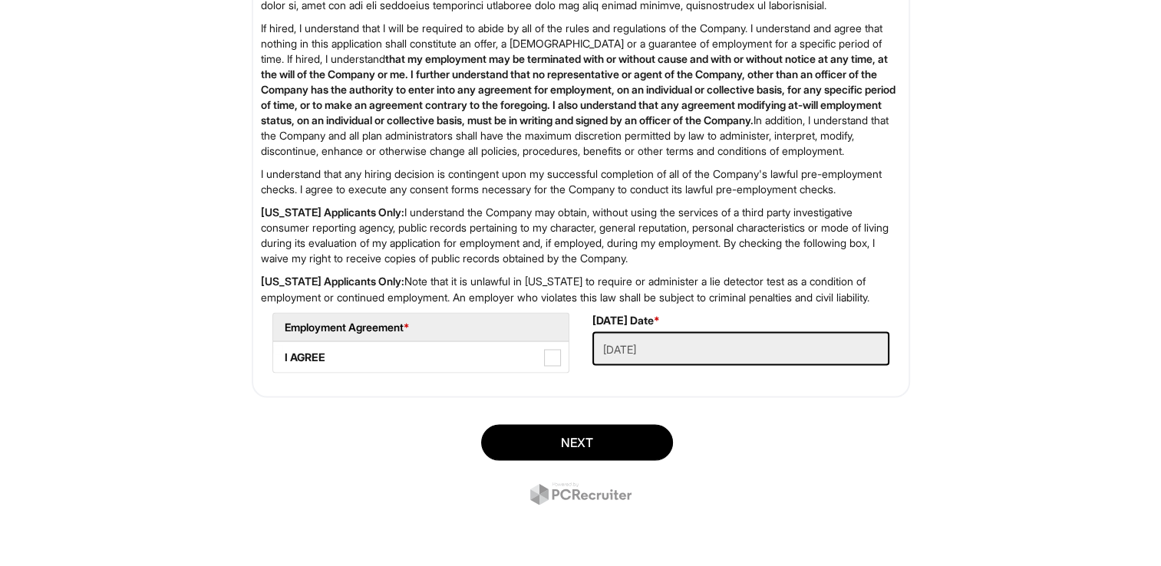
scroll to position [2657, 0]
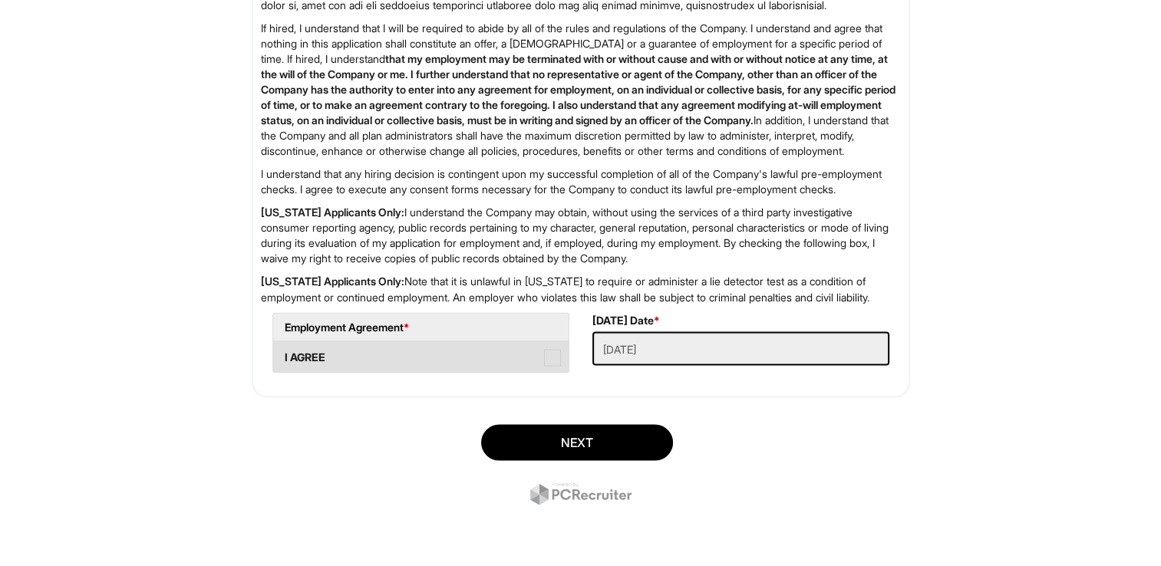
click at [537, 362] on label "I AGREE" at bounding box center [420, 356] width 295 height 31
click at [283, 354] on AGREE "I AGREE" at bounding box center [278, 349] width 10 height 10
checkbox AGREE "true"
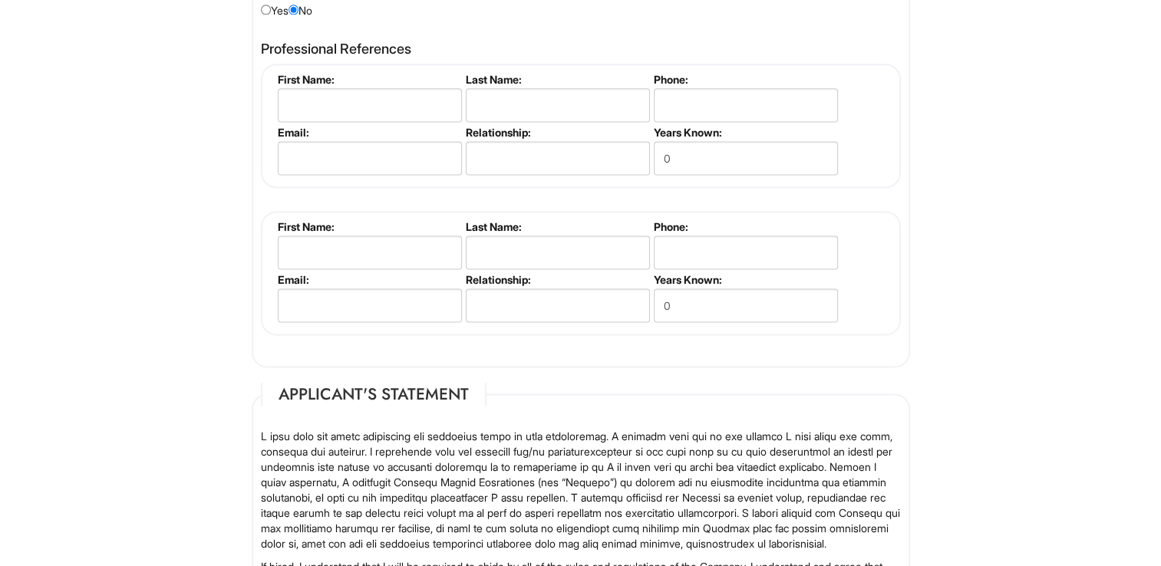
scroll to position [1998, 0]
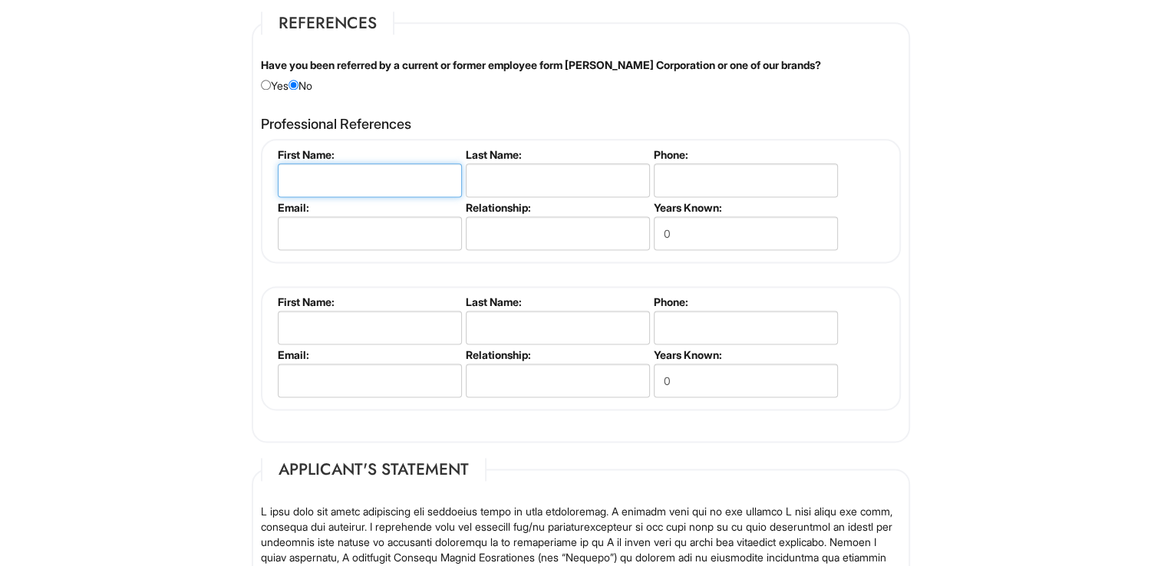
click at [327, 173] on input "text" at bounding box center [370, 180] width 184 height 34
type input "Karly"
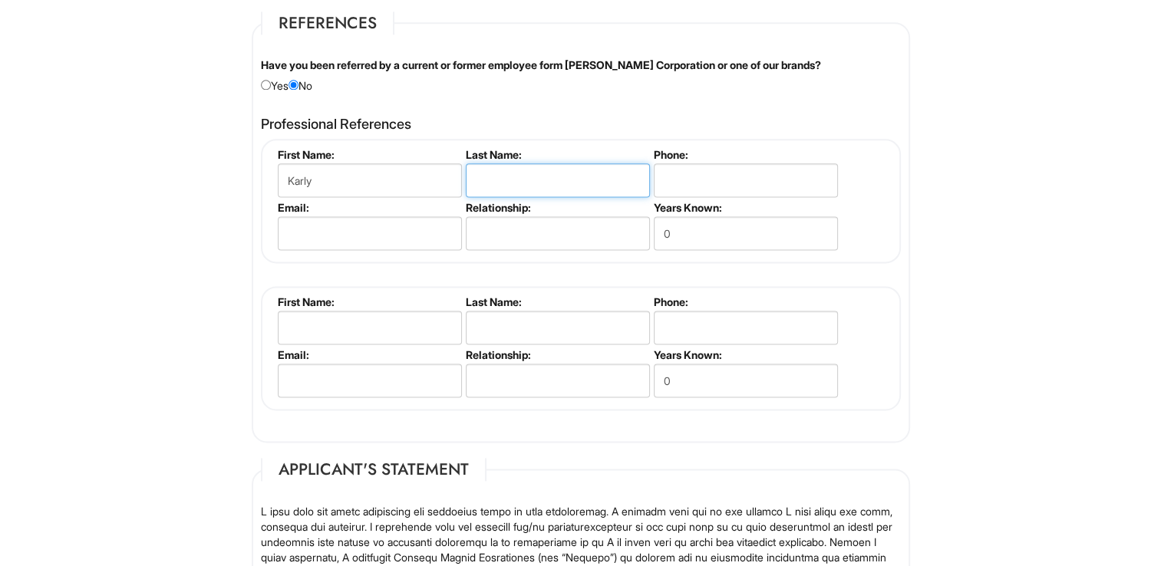
click at [504, 170] on input "text" at bounding box center [558, 180] width 184 height 34
click at [525, 173] on input "[PERSON_NAME]" at bounding box center [558, 180] width 184 height 34
type input "[PERSON_NAME]"
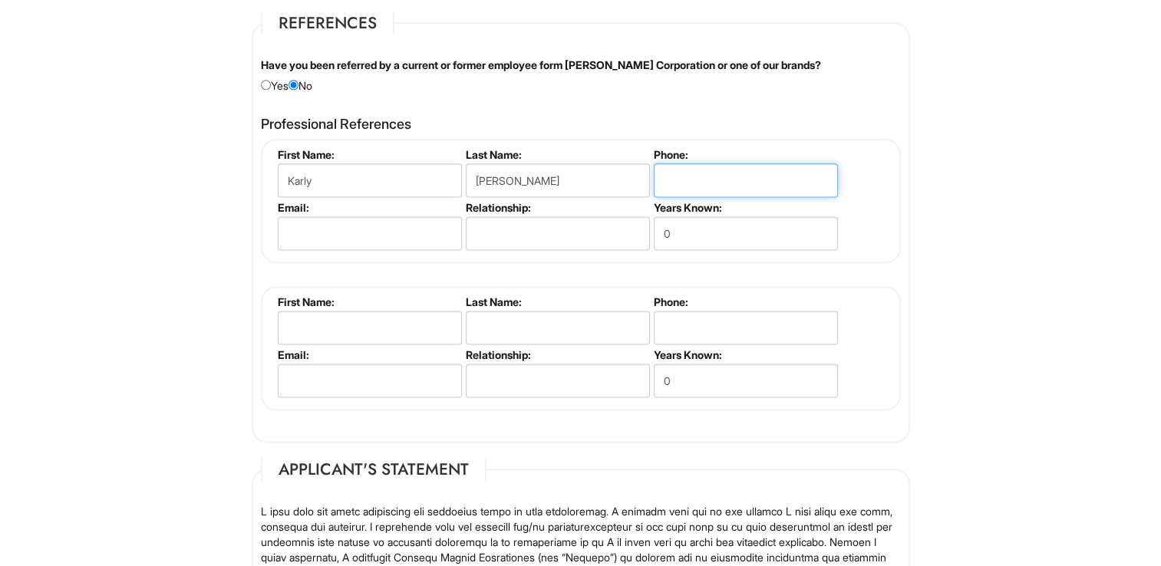
click at [678, 163] on input "tel" at bounding box center [746, 180] width 184 height 34
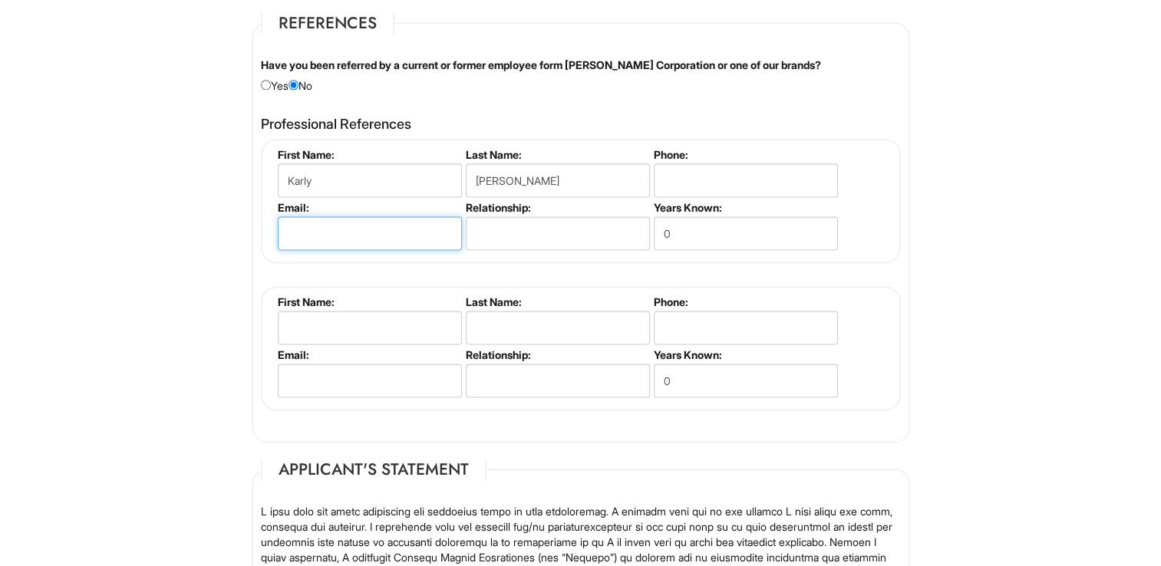
click at [372, 218] on input "email" at bounding box center [370, 233] width 184 height 34
type input "[EMAIL_ADDRESS][DOMAIN_NAME]"
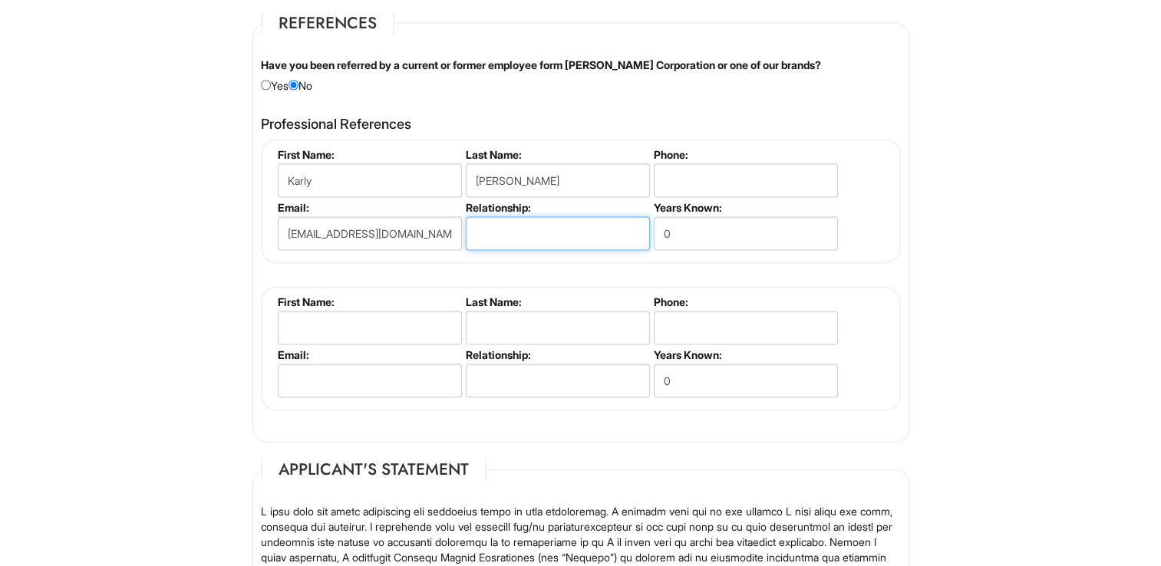
click at [528, 226] on input "text" at bounding box center [558, 233] width 184 height 34
type input "Boss"
click at [693, 226] on input "0" at bounding box center [746, 233] width 184 height 34
type input "3"
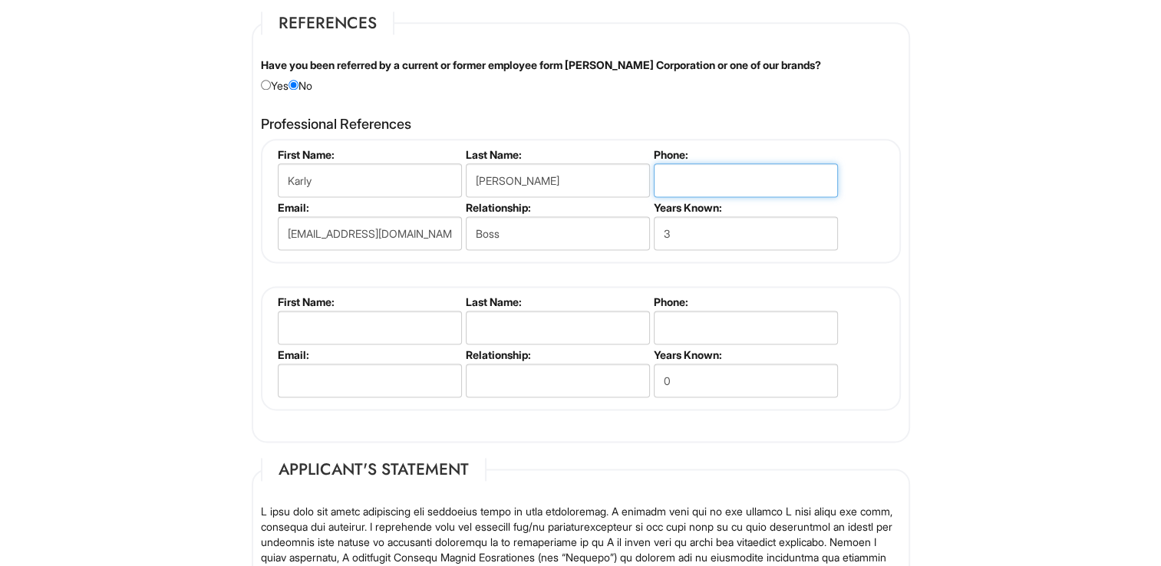
click at [710, 171] on input "tel" at bounding box center [746, 180] width 184 height 34
type input "8032800366"
click at [406, 265] on div "[PERSON_NAME] First Name: [PERSON_NAME] Last Name: [PERSON_NAME] Phone: [PHONE_…" at bounding box center [581, 275] width 640 height 272
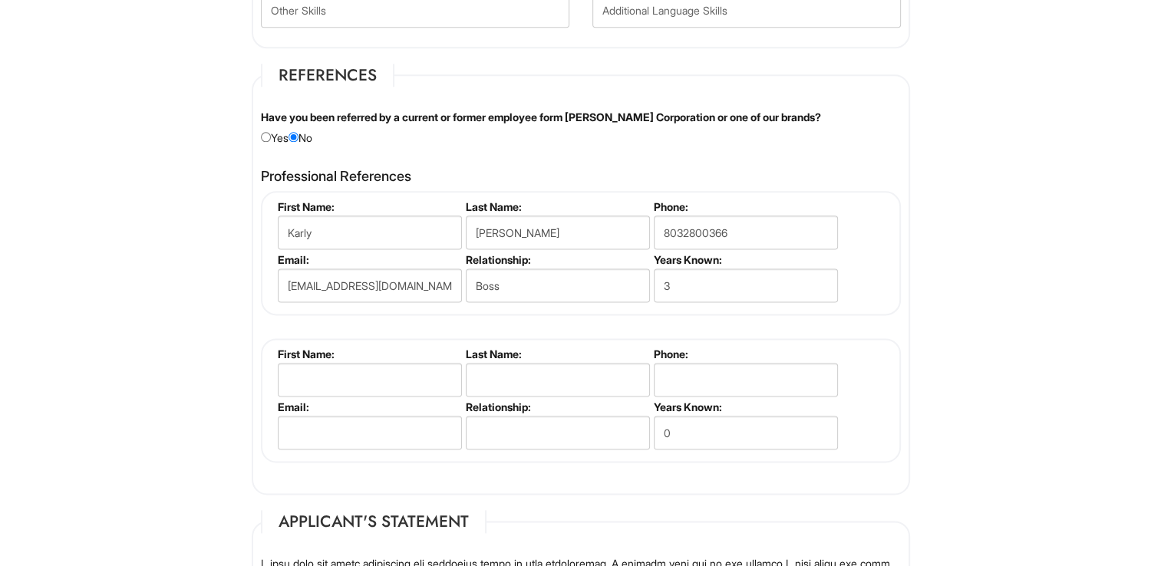
scroll to position [1933, 0]
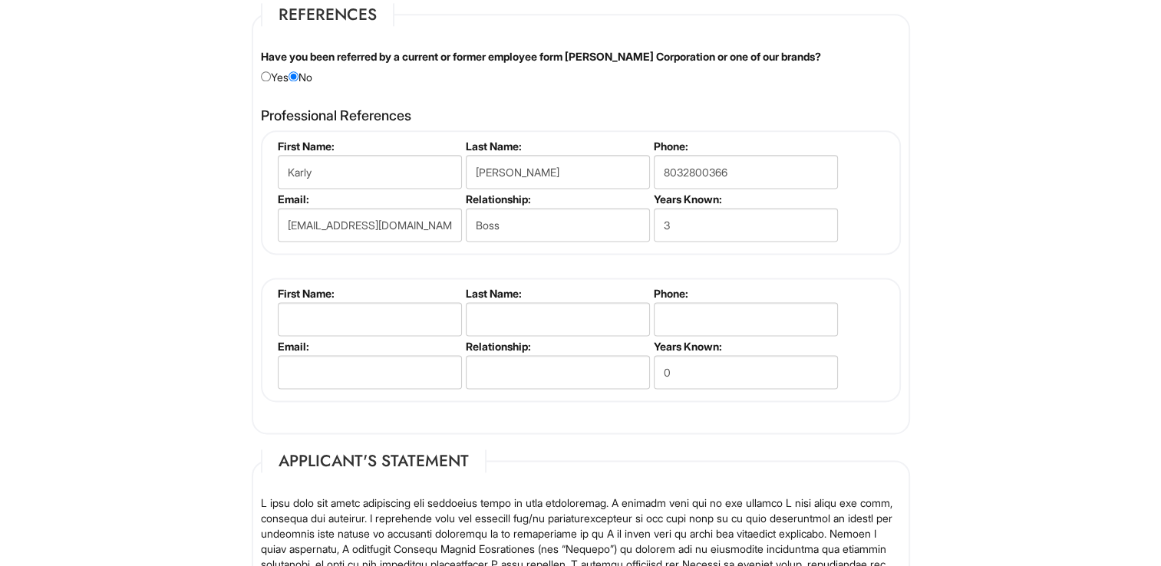
scroll to position [2008, 0]
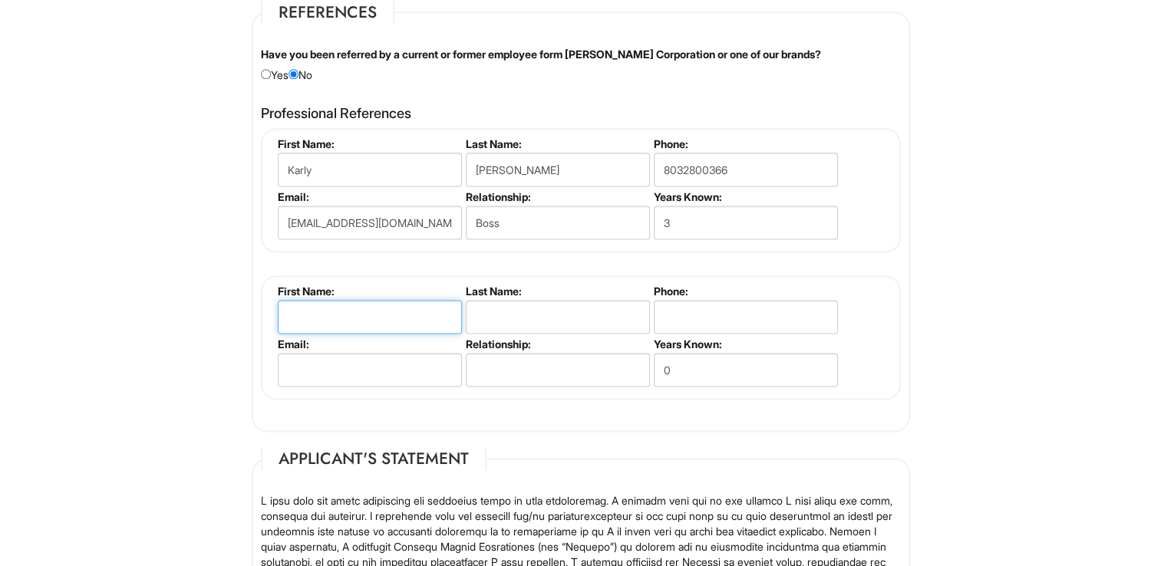
click at [398, 304] on input "text" at bounding box center [370, 317] width 184 height 34
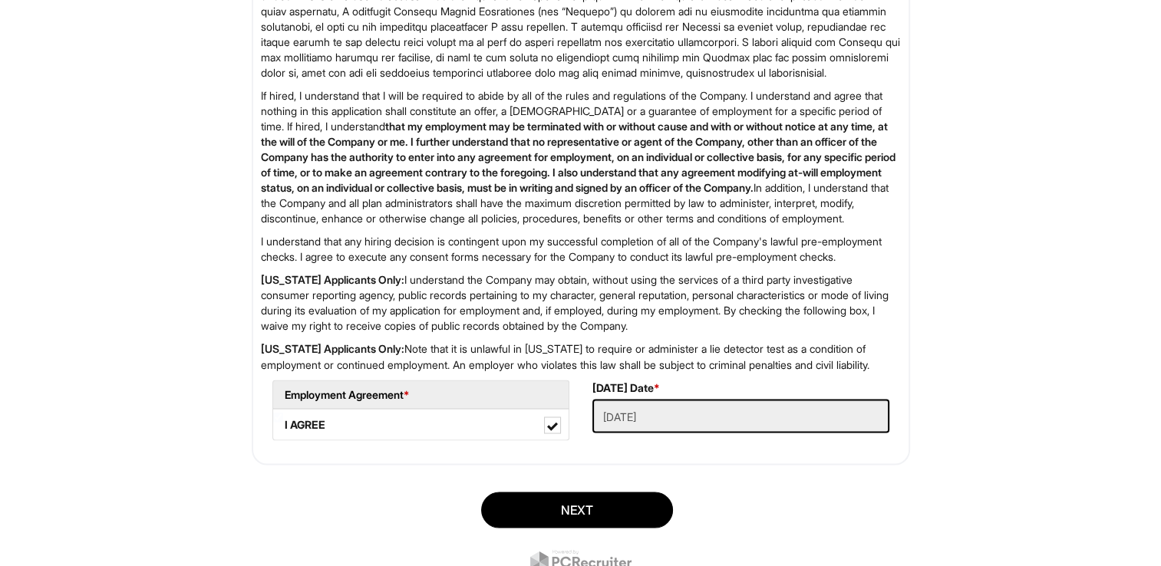
scroll to position [2578, 0]
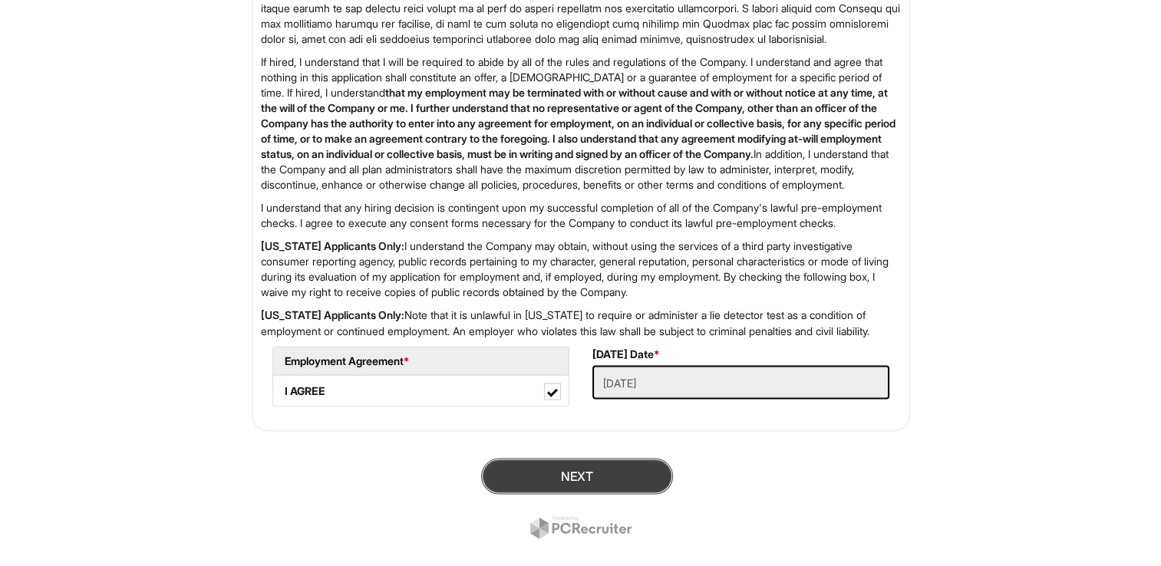
click at [558, 494] on button "Next" at bounding box center [577, 476] width 192 height 36
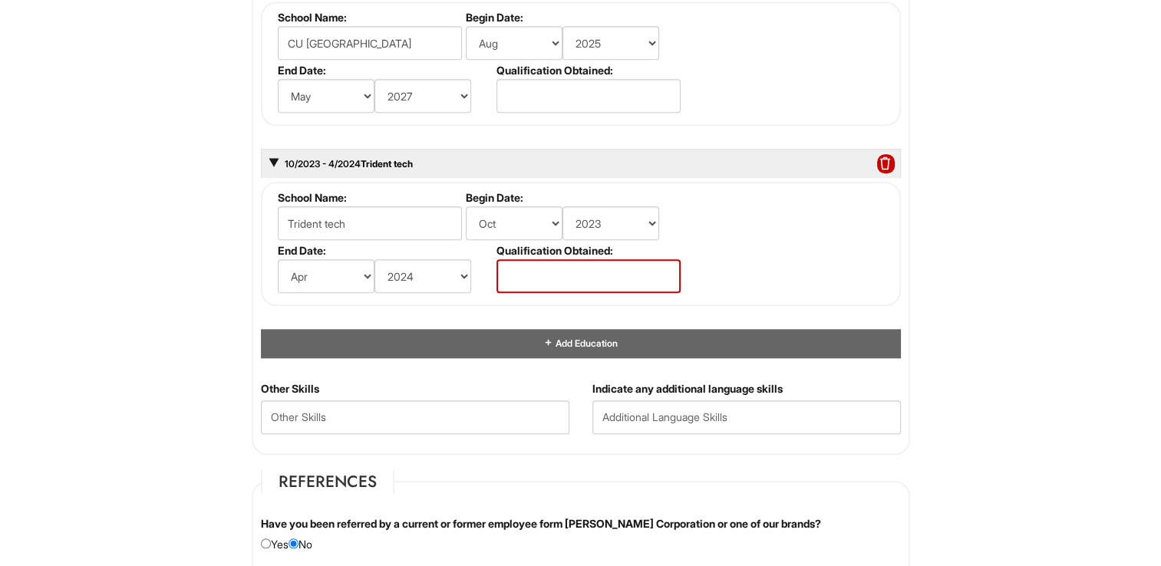
scroll to position [1534, 0]
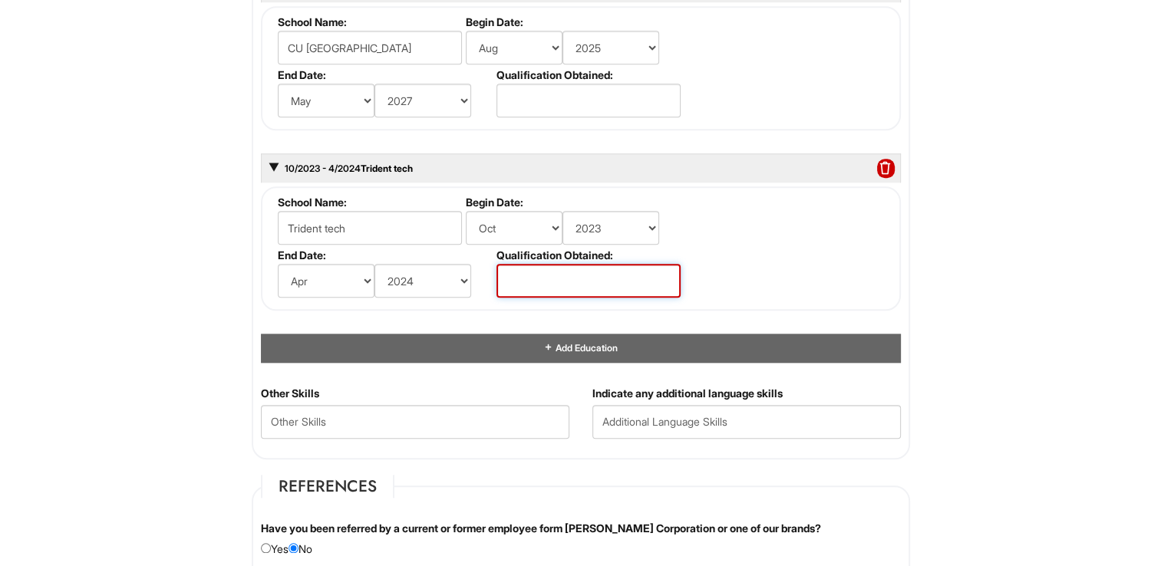
click at [576, 272] on input "text" at bounding box center [588, 281] width 184 height 34
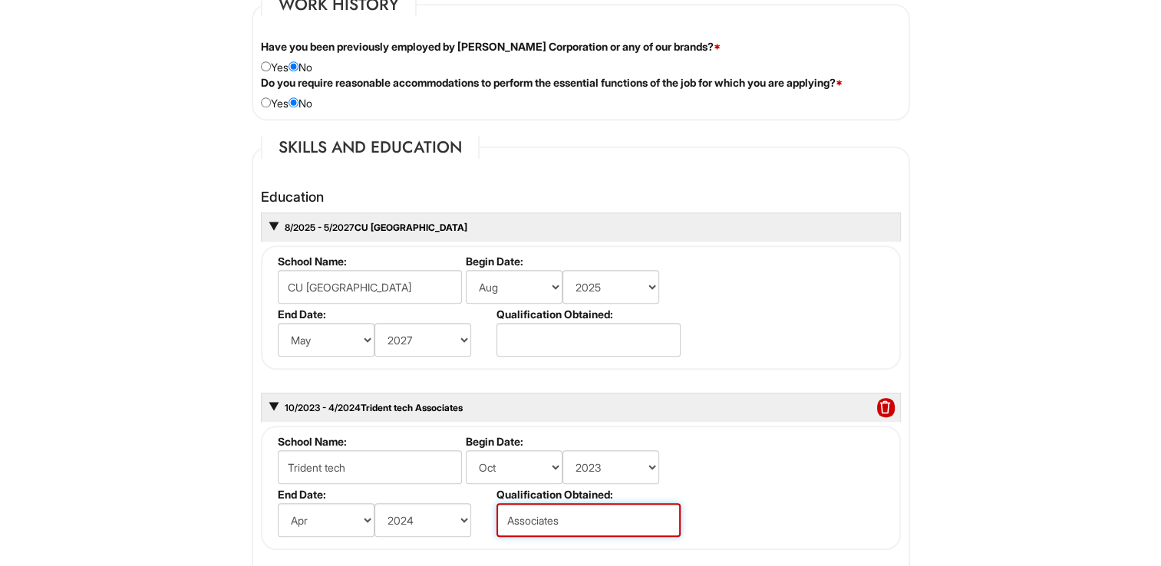
scroll to position [1285, 0]
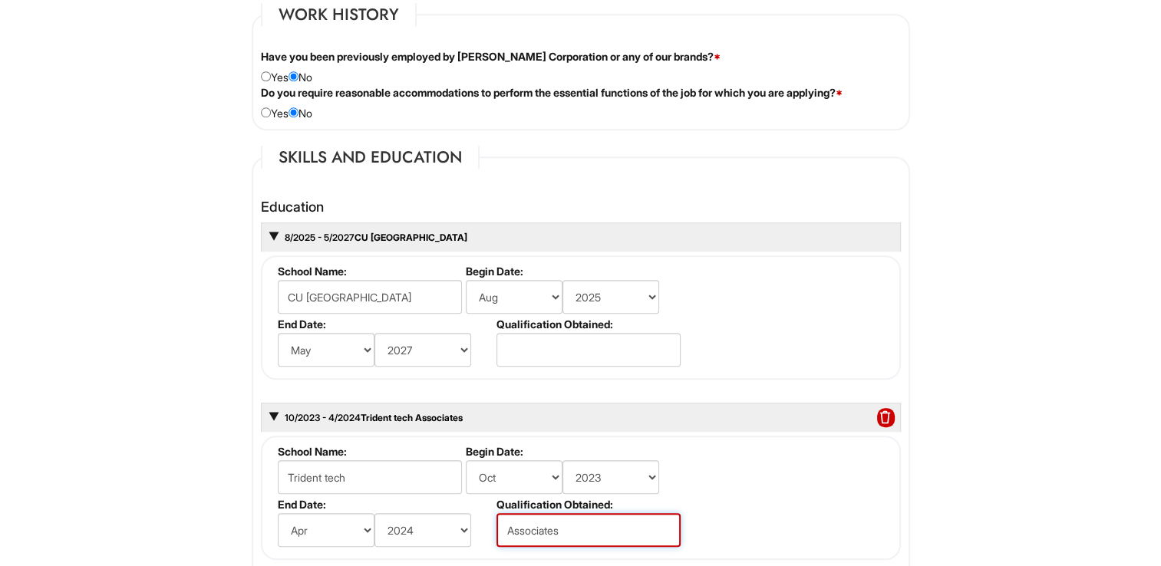
type input "Associates"
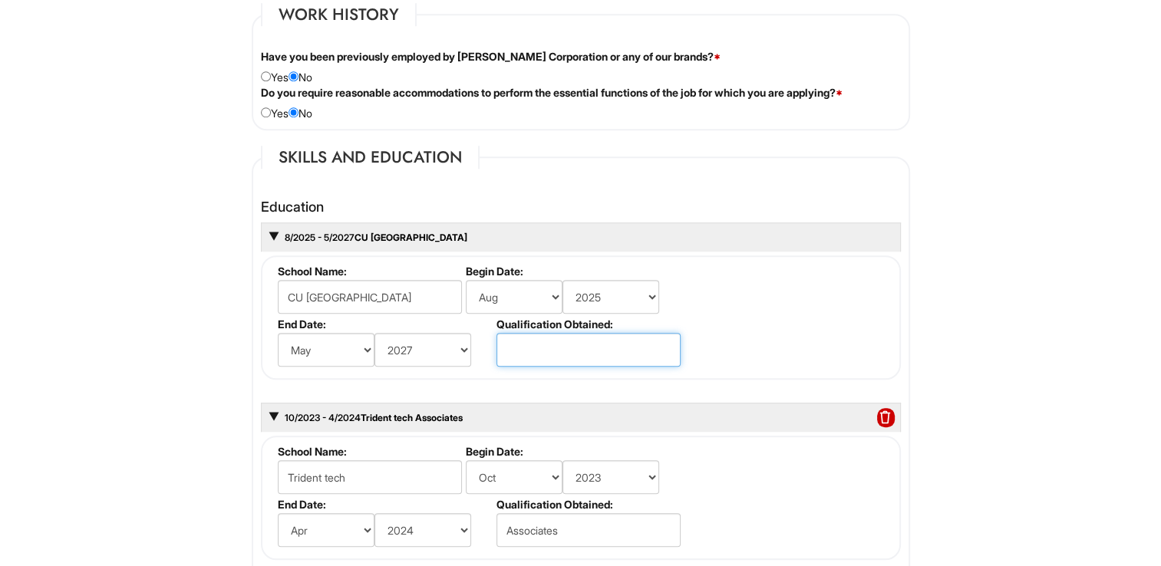
click at [543, 336] on input "text" at bounding box center [588, 350] width 184 height 34
click at [845, 259] on fieldset "School Name: CU [GEOGRAPHIC_DATA] Begin Date: (month) Jan Feb Mar Apr May Jun […" at bounding box center [581, 317] width 640 height 124
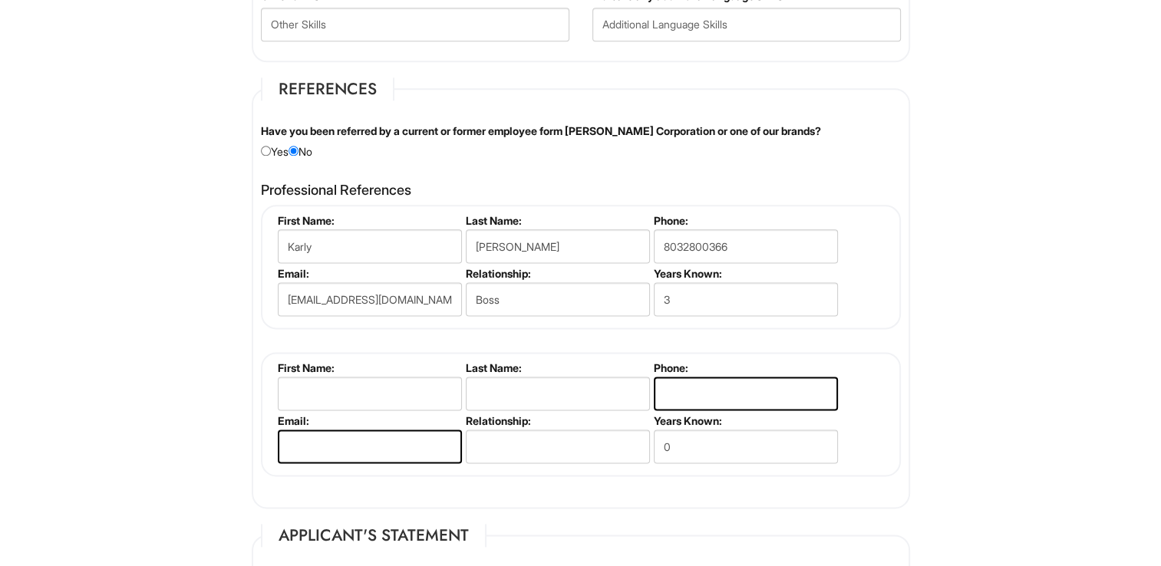
scroll to position [2576, 0]
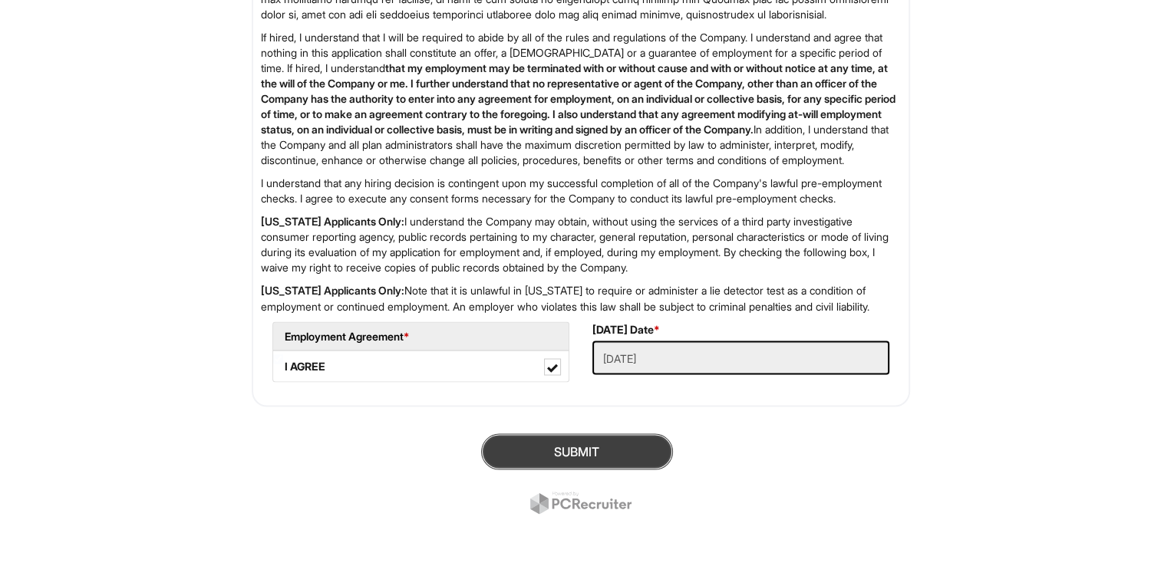
click at [608, 469] on button "SUBMIT" at bounding box center [577, 451] width 192 height 36
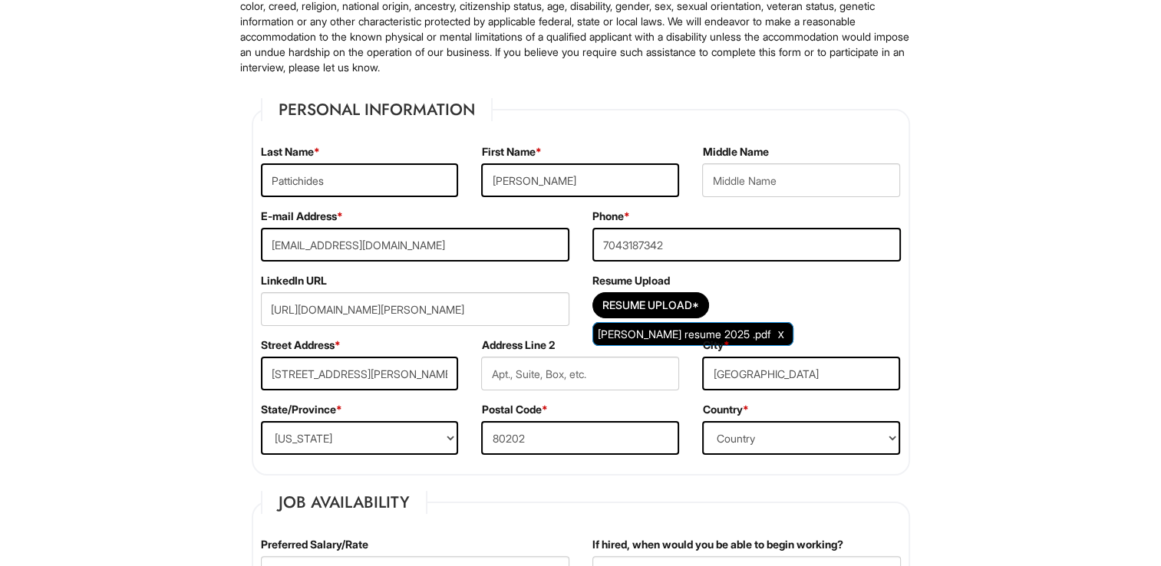
scroll to position [229, 0]
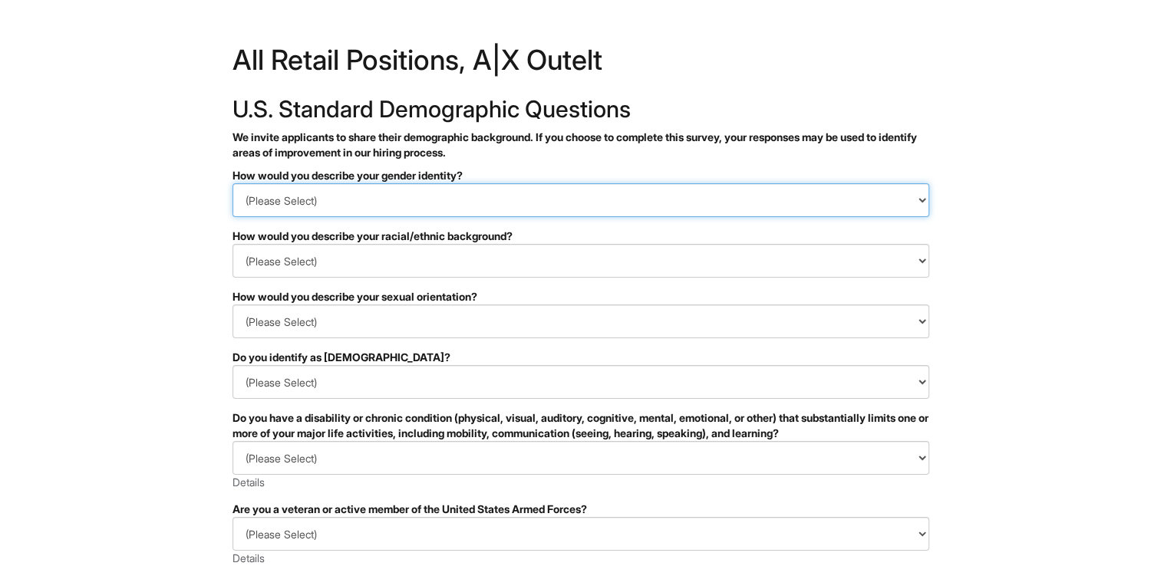
click at [517, 194] on select "(Please Select) Man Woman Non-binary I prefer to self-describe I don't wish to …" at bounding box center [580, 200] width 697 height 34
select select "Man"
click at [232, 183] on select "(Please Select) Man Woman Non-binary I prefer to self-describe I don't wish to …" at bounding box center [580, 200] width 697 height 34
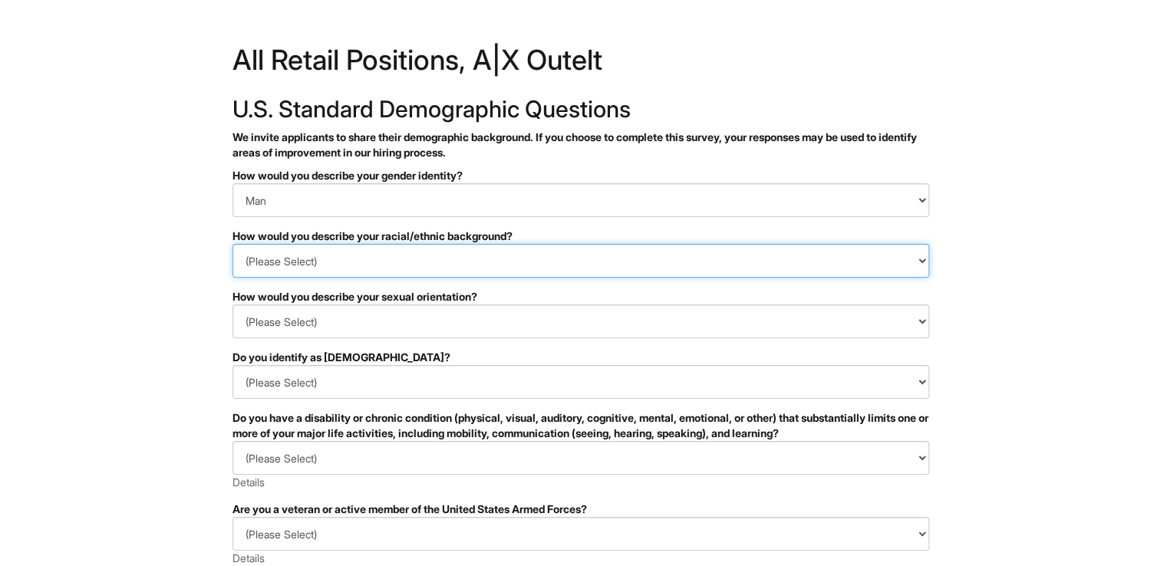
click at [436, 256] on select "(Please Select) Black or of African descent East Asian Hispanic, Latinx or of S…" at bounding box center [580, 261] width 697 height 34
select select "White or European"
click at [232, 244] on select "(Please Select) Black or of African descent East Asian Hispanic, Latinx or of S…" at bounding box center [580, 261] width 697 height 34
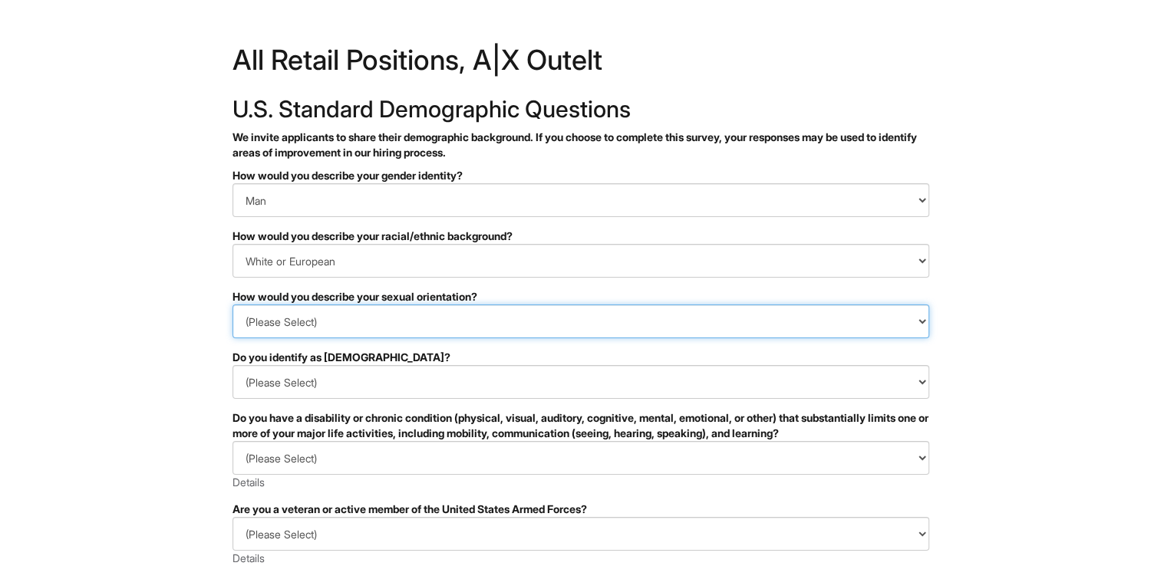
click at [408, 323] on select "(Please Select) Asexual Bisexual and/or pansexual Gay Heterosexual Lesbian Quee…" at bounding box center [580, 322] width 697 height 34
select select "Heterosexual"
click at [232, 305] on select "(Please Select) Asexual Bisexual and/or pansexual Gay Heterosexual Lesbian Quee…" at bounding box center [580, 322] width 697 height 34
click at [406, 318] on select "(Please Select) Asexual Bisexual and/or pansexual Gay Heterosexual Lesbian Quee…" at bounding box center [580, 322] width 697 height 34
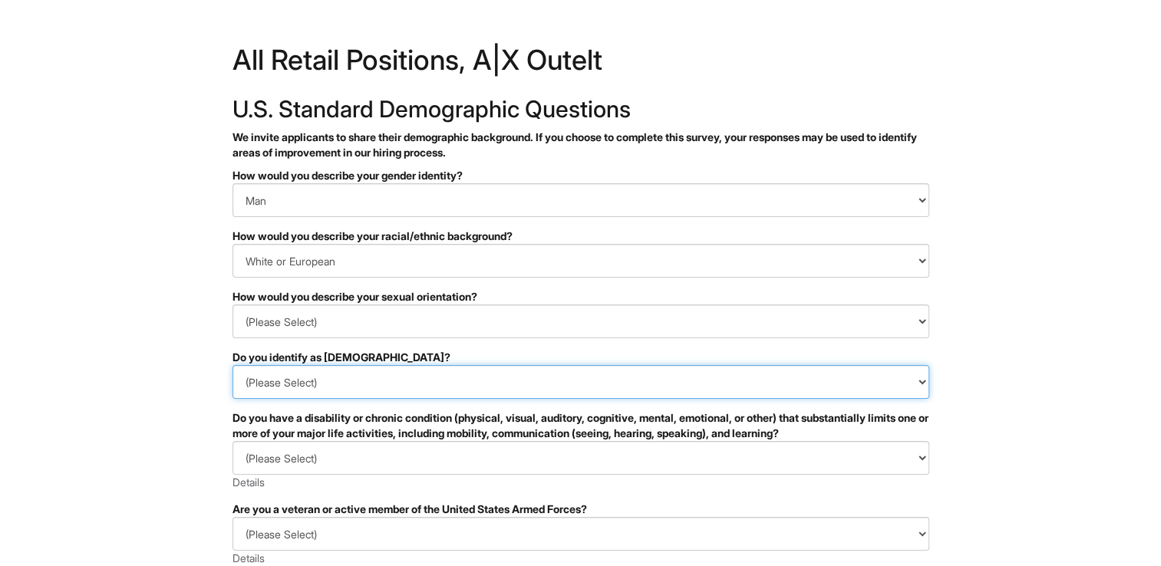
click at [362, 391] on select "(Please Select) Yes No I prefer to self-describe I don't wish to answer" at bounding box center [580, 382] width 697 height 34
select select "No"
click at [232, 365] on select "(Please Select) Yes No I prefer to self-describe I don't wish to answer" at bounding box center [580, 382] width 697 height 34
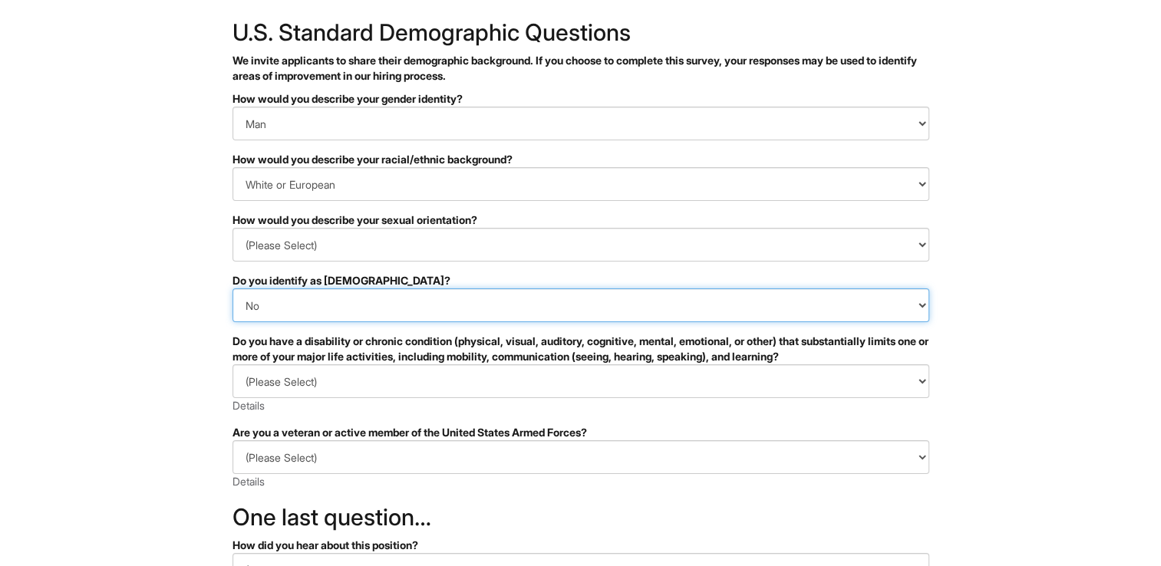
scroll to position [94, 0]
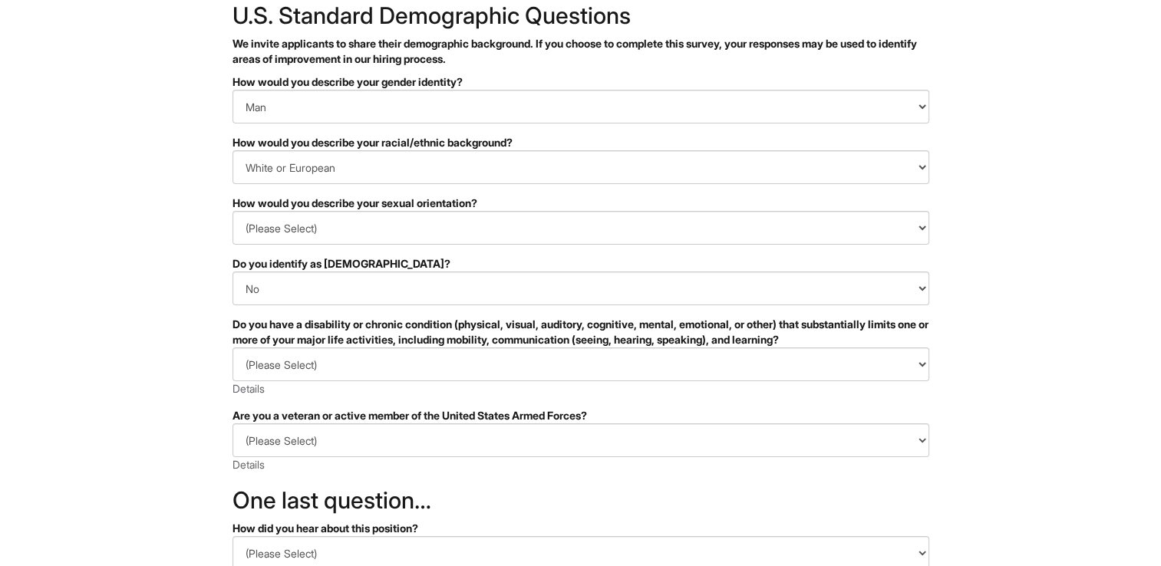
click at [411, 345] on div "Do you have a disability or chronic condition (physical, visual, auditory, cogn…" at bounding box center [580, 332] width 697 height 31
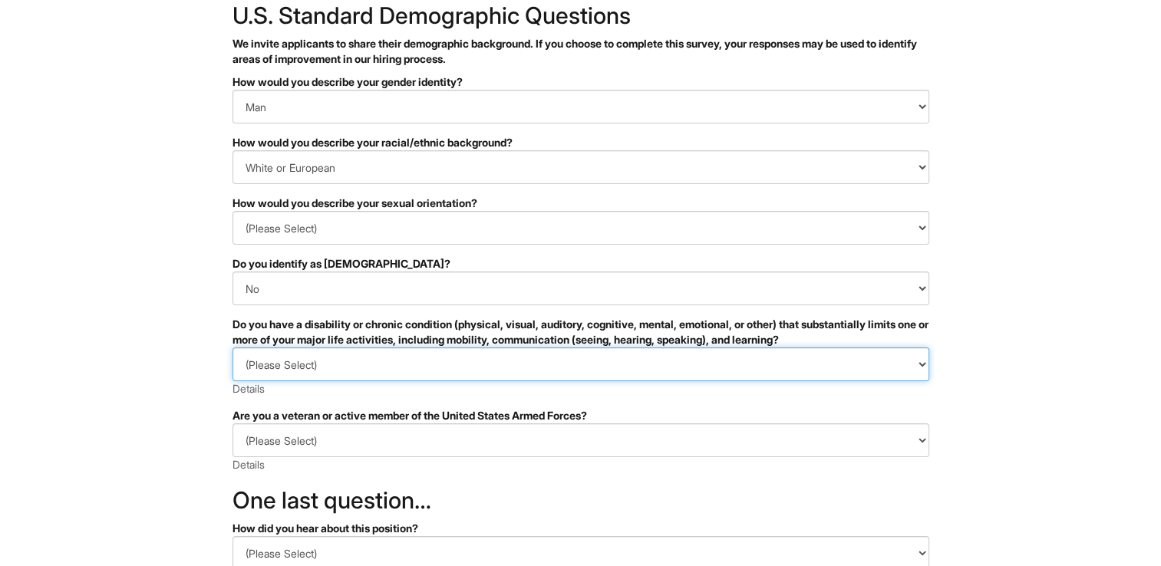
click at [408, 357] on select "(Please Select) YES, I HAVE A DISABILITY (or previously had a disability) NO, I…" at bounding box center [580, 365] width 697 height 34
select select "NO, I DON'T HAVE A DISABILITY"
click at [232, 348] on select "(Please Select) YES, I HAVE A DISABILITY (or previously had a disability) NO, I…" at bounding box center [580, 365] width 697 height 34
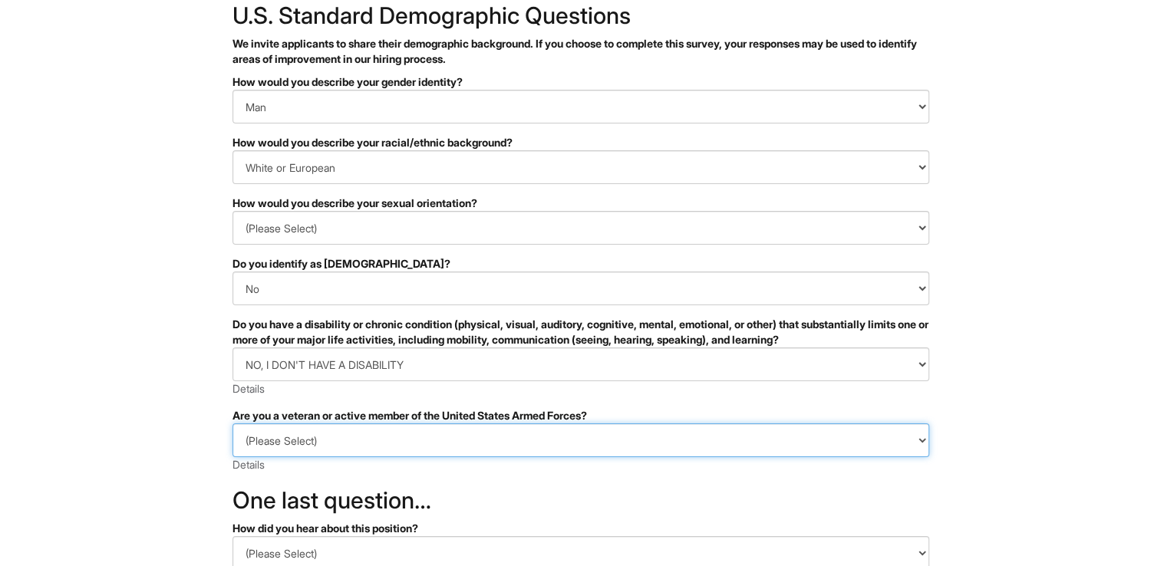
click at [345, 440] on select "(Please Select) I IDENTIFY AS ONE OR MORE OF THE CLASSIFICATIONS OF PROTECTED V…" at bounding box center [580, 440] width 697 height 34
select select "I AM NOT A PROTECTED VETERAN"
click at [232, 423] on select "(Please Select) I IDENTIFY AS ONE OR MORE OF THE CLASSIFICATIONS OF PROTECTED V…" at bounding box center [580, 440] width 697 height 34
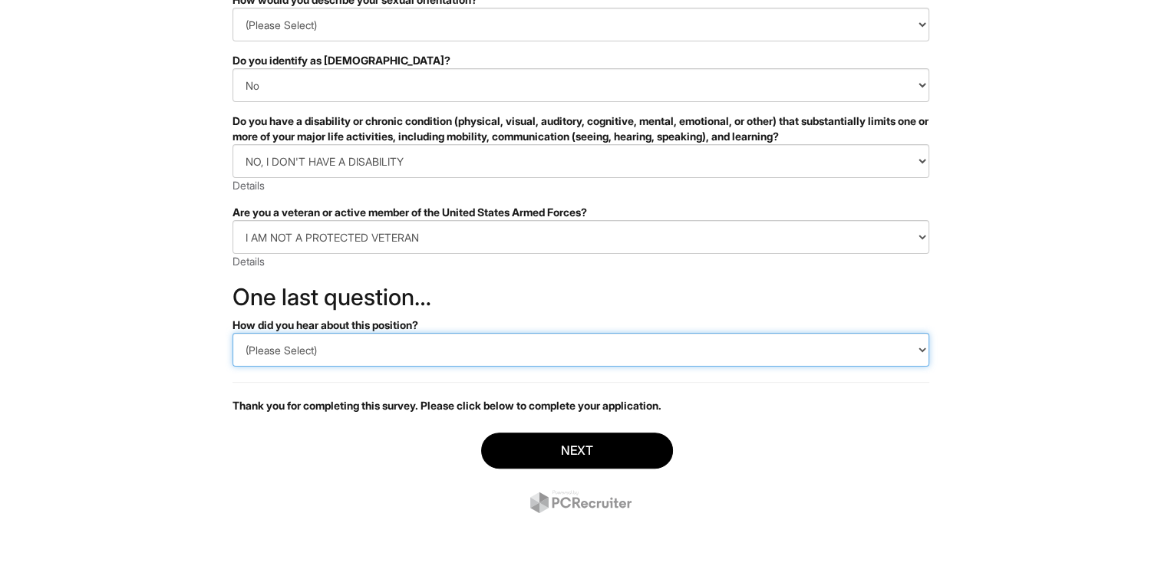
click at [364, 361] on select "(Please Select) CareerBuilder Indeed LinkedIn Monster Referral Other" at bounding box center [580, 350] width 697 height 34
select select "LinkedIn"
click at [232, 333] on select "(Please Select) CareerBuilder Indeed LinkedIn Monster Referral Other" at bounding box center [580, 350] width 697 height 34
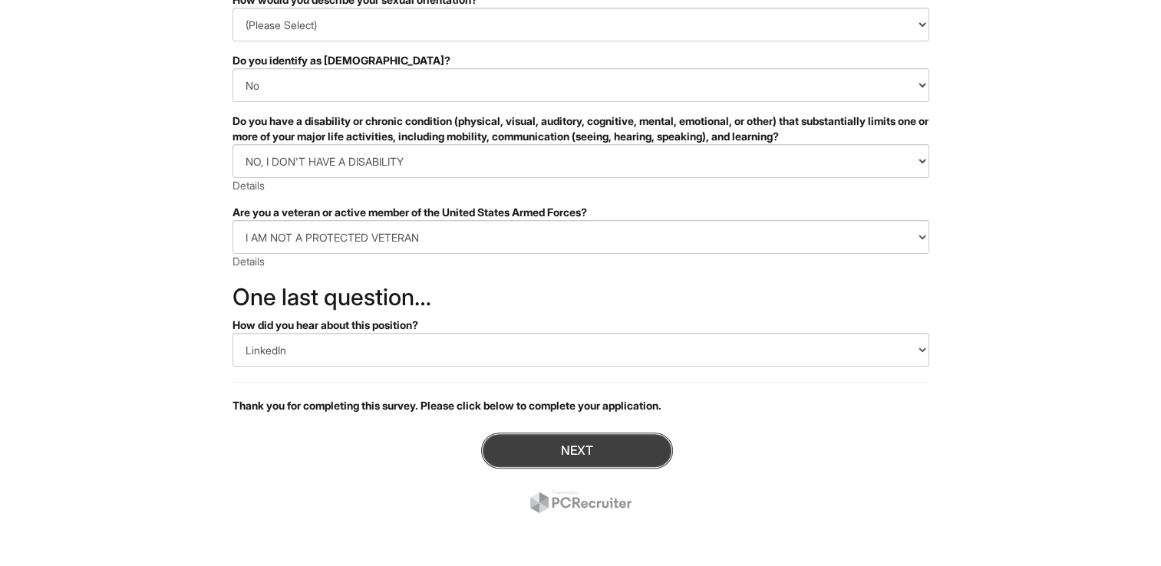
click at [553, 453] on button "Next" at bounding box center [577, 451] width 192 height 36
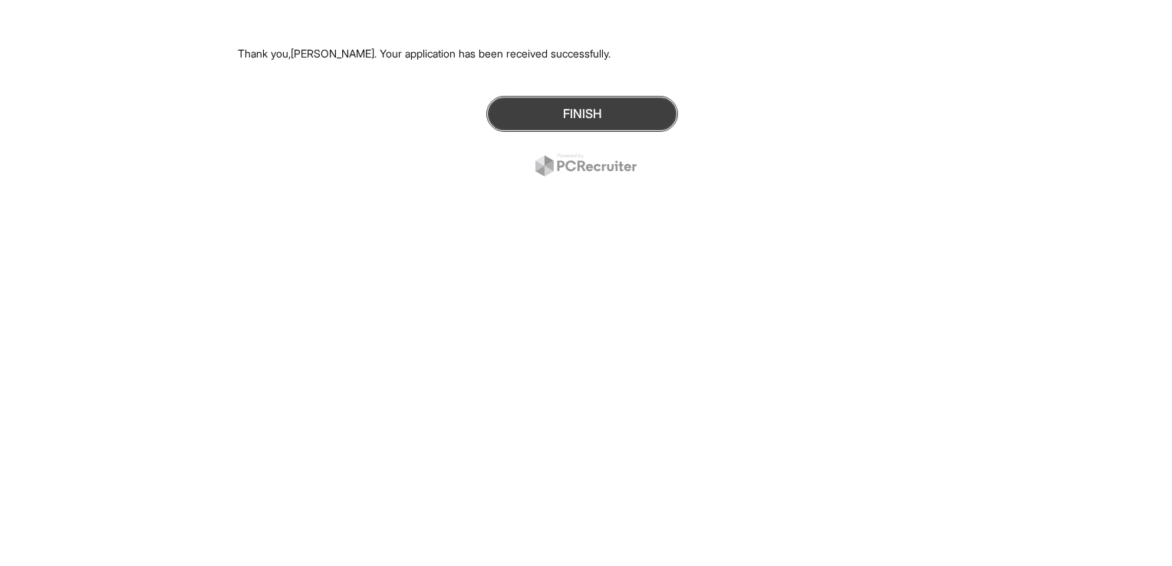
click at [583, 119] on button "Finish" at bounding box center [582, 114] width 192 height 36
